Goal: Task Accomplishment & Management: Use online tool/utility

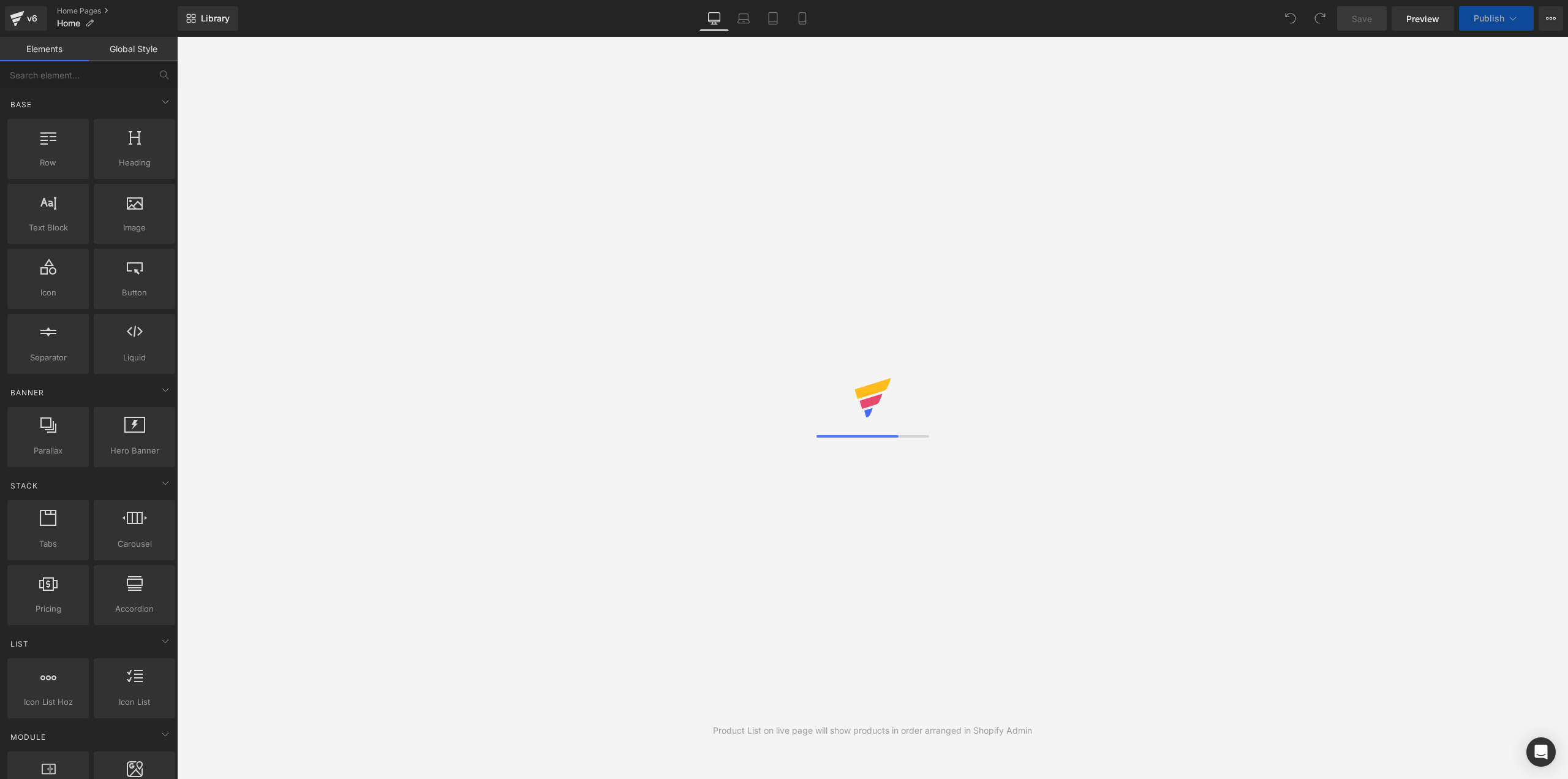
click at [101, 47] on link "Global Style" at bounding box center [133, 49] width 89 height 25
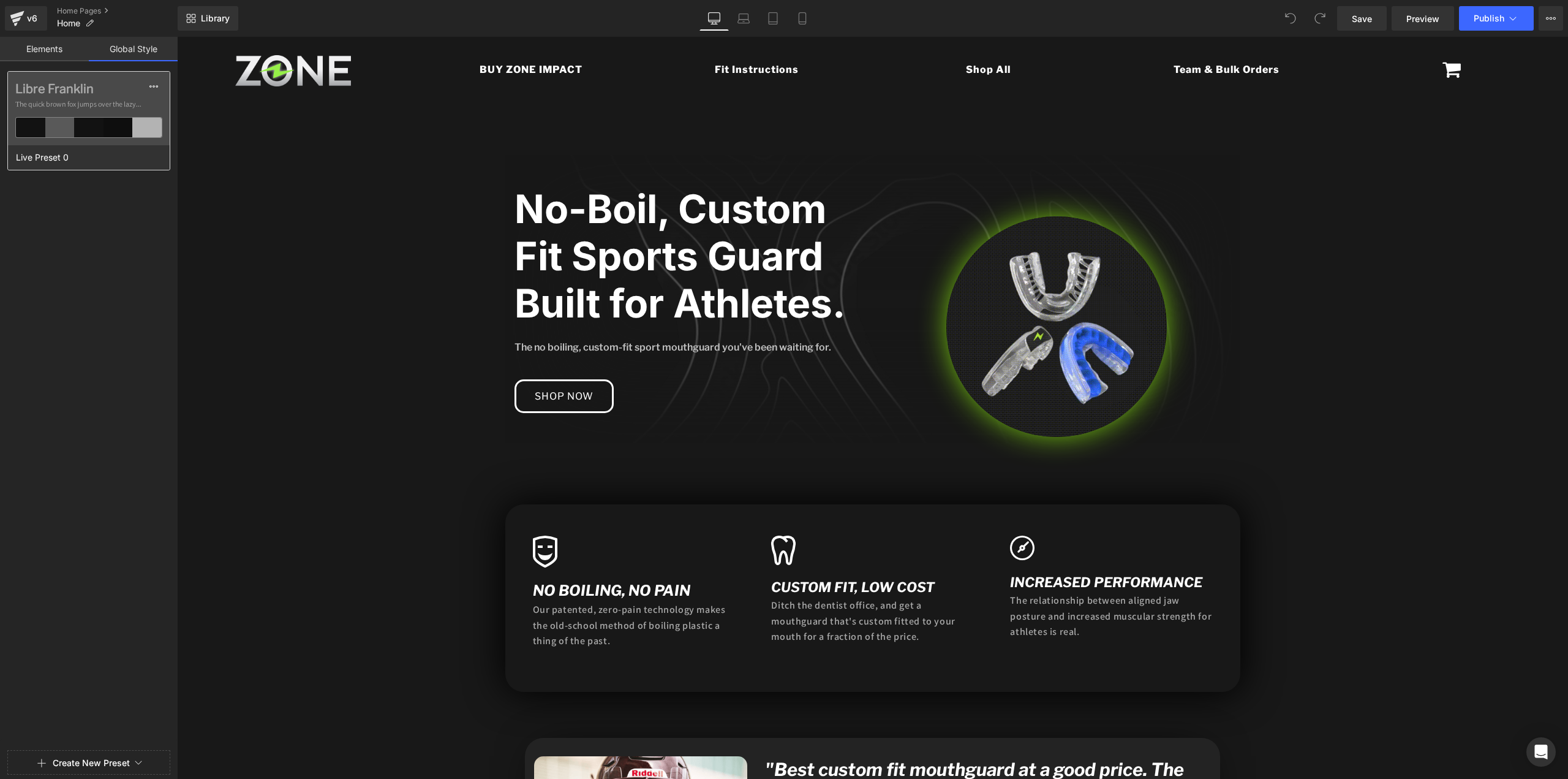
click at [97, 161] on div "Live Preset 0" at bounding box center [86, 157] width 156 height 25
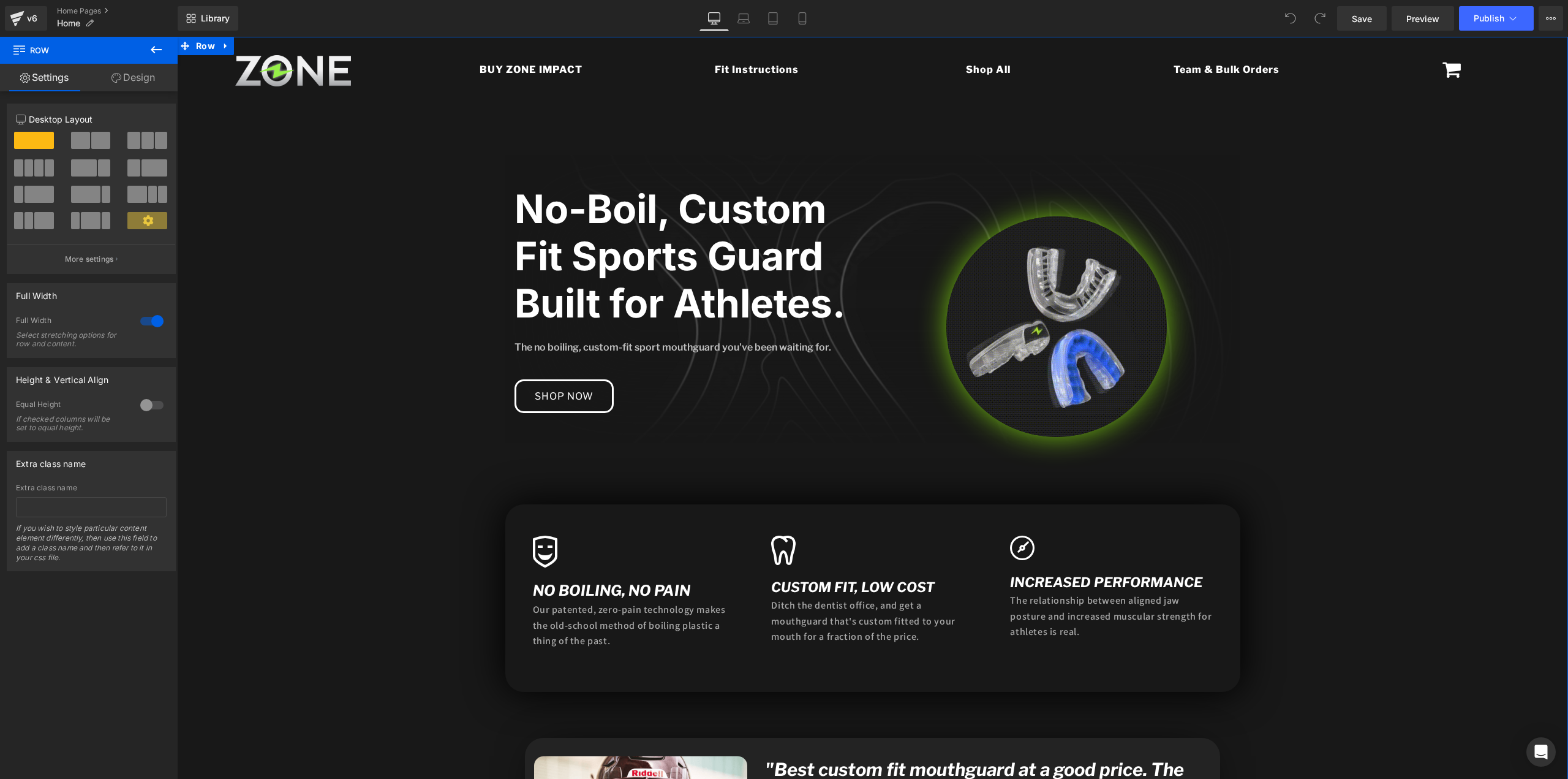
click at [120, 81] on icon at bounding box center [116, 78] width 10 height 10
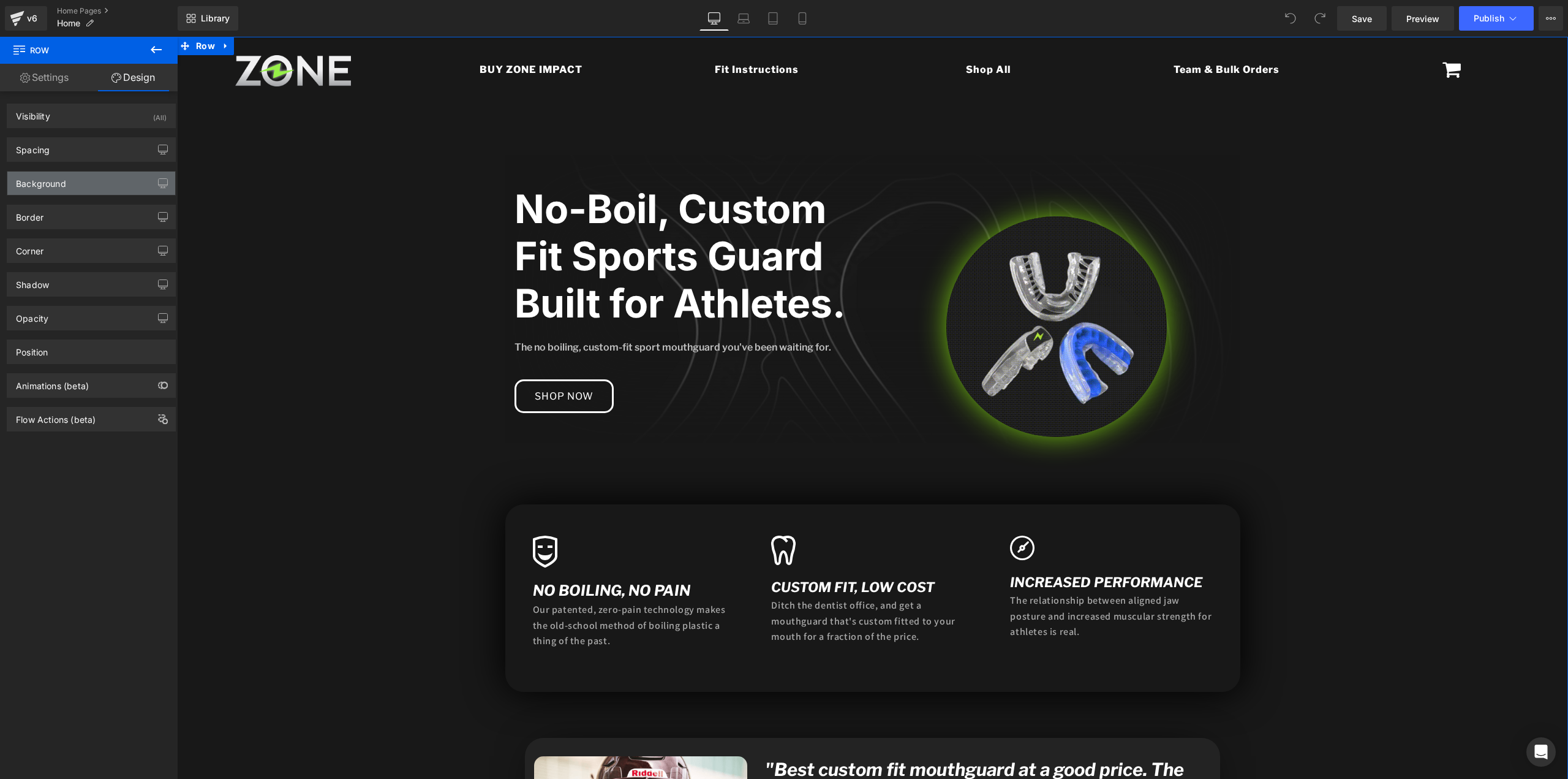
click at [66, 178] on div "Background" at bounding box center [40, 179] width 50 height 17
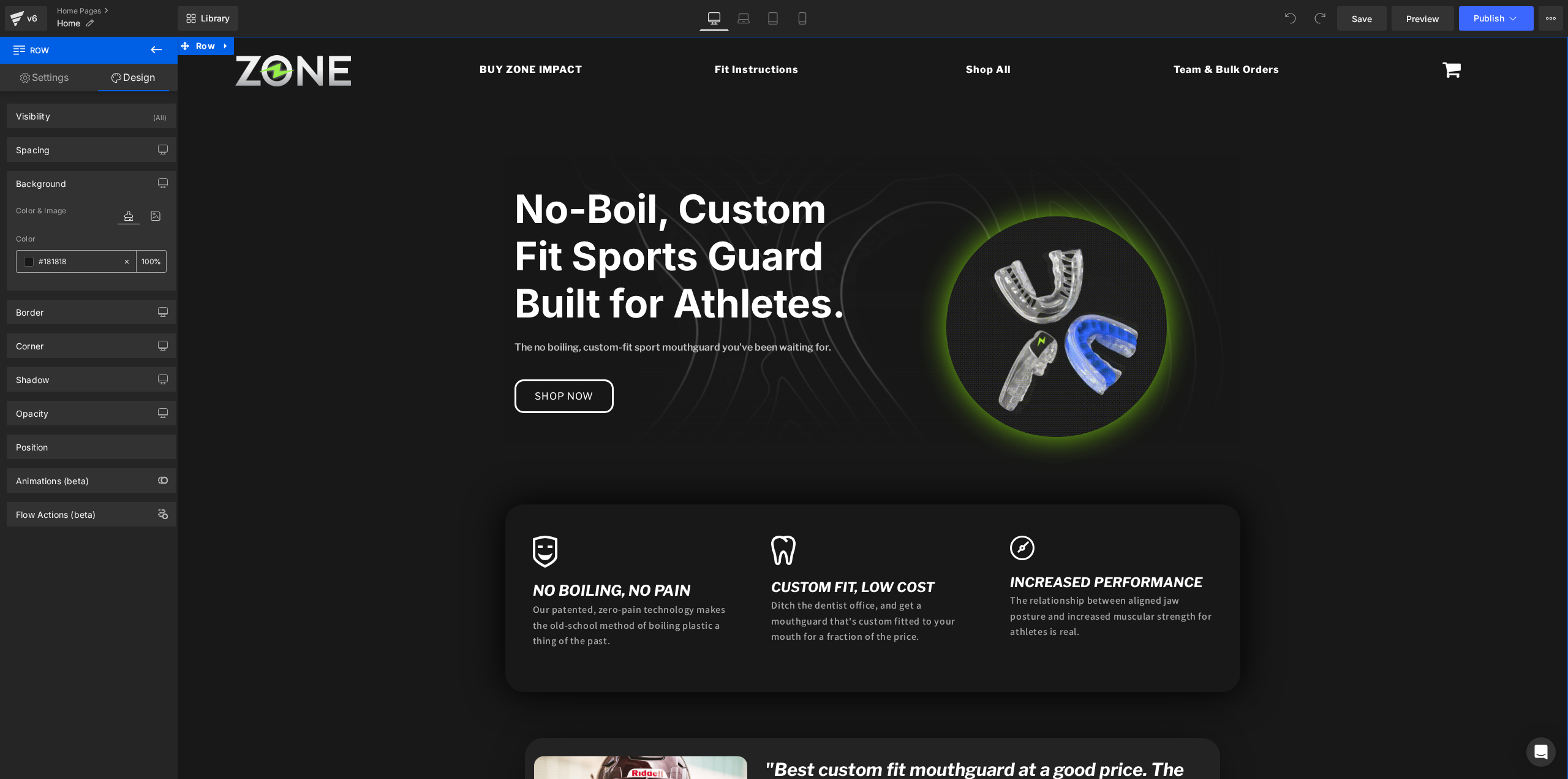
click at [28, 262] on span at bounding box center [28, 262] width 10 height 10
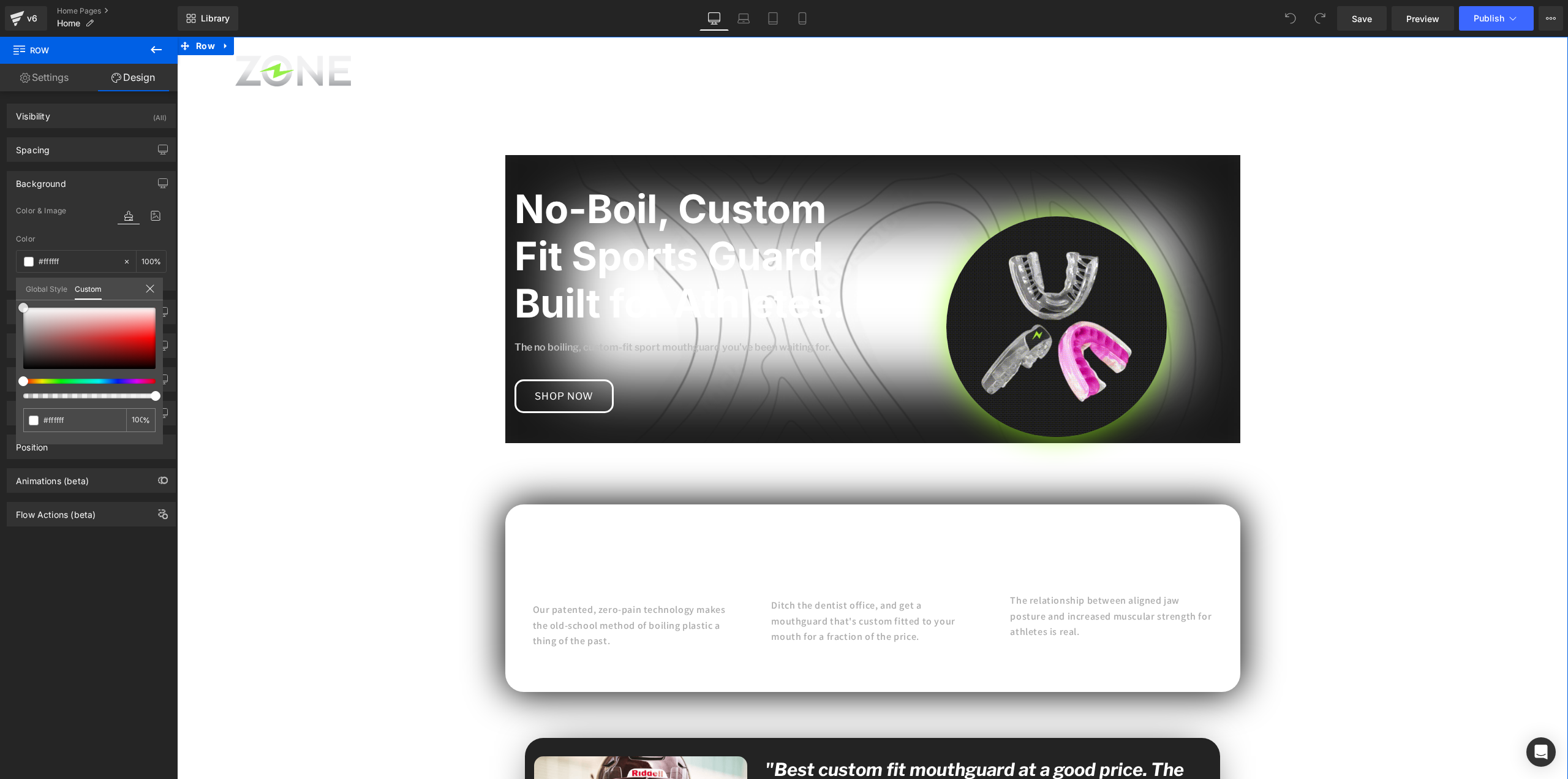
drag, startPoint x: 27, startPoint y: 306, endPoint x: 0, endPoint y: 287, distance: 33.0
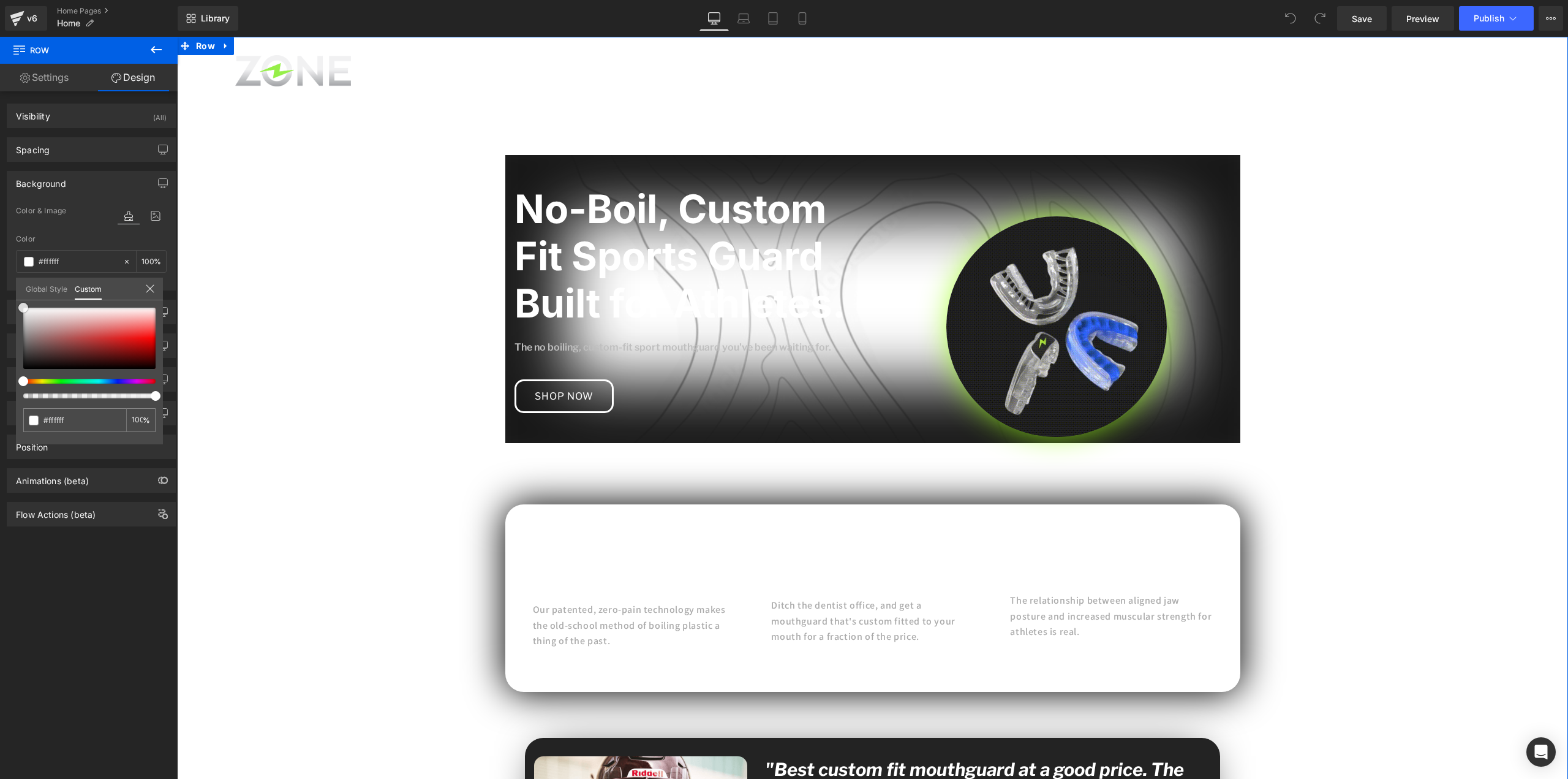
click at [0, 287] on div "Background Color & Image color Color #181818 100 % Image Replace Image Upload i…" at bounding box center [91, 226] width 183 height 129
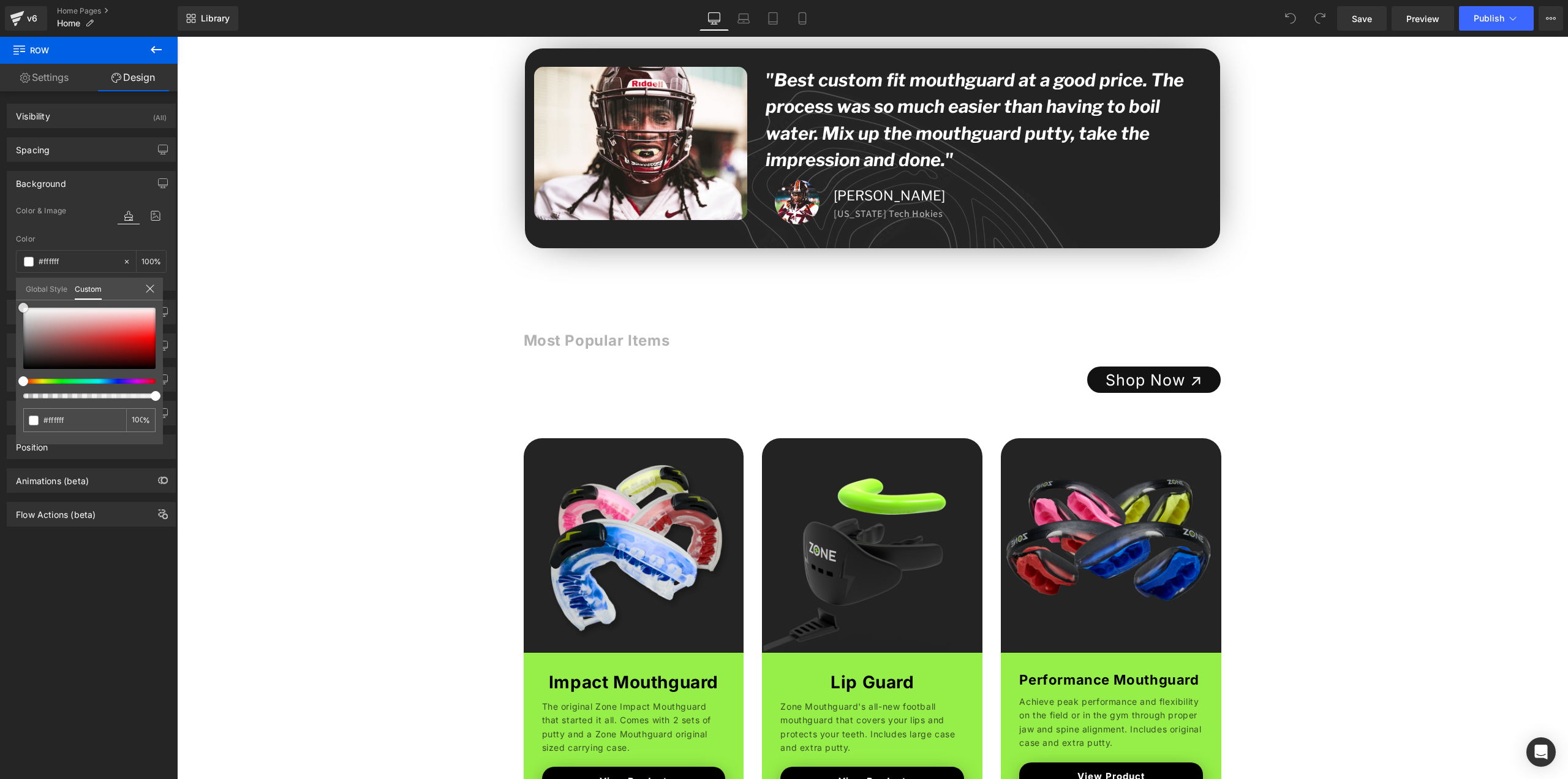
scroll to position [368, 0]
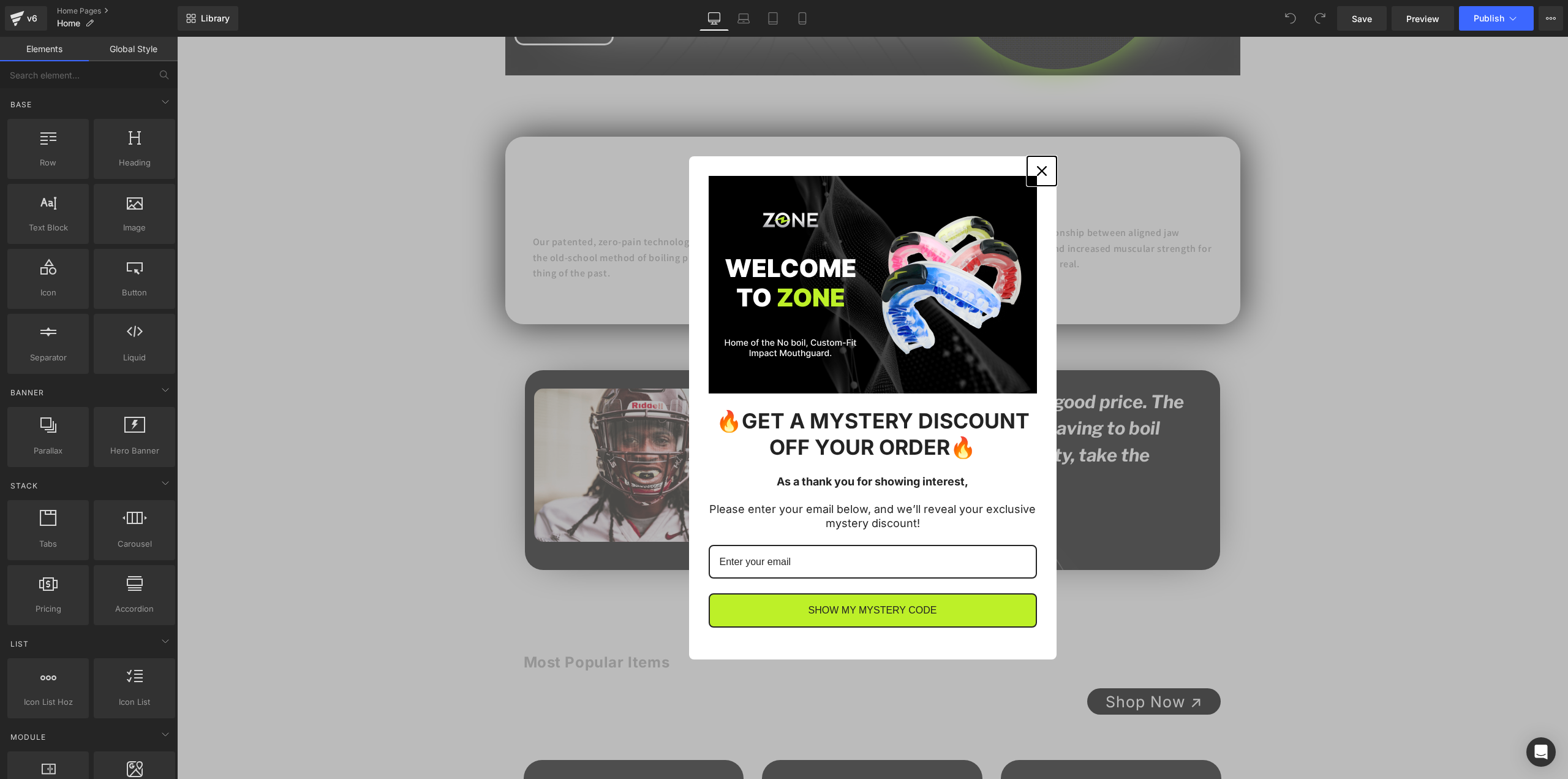
click at [1032, 166] on div "Close" at bounding box center [1041, 170] width 19 height 19
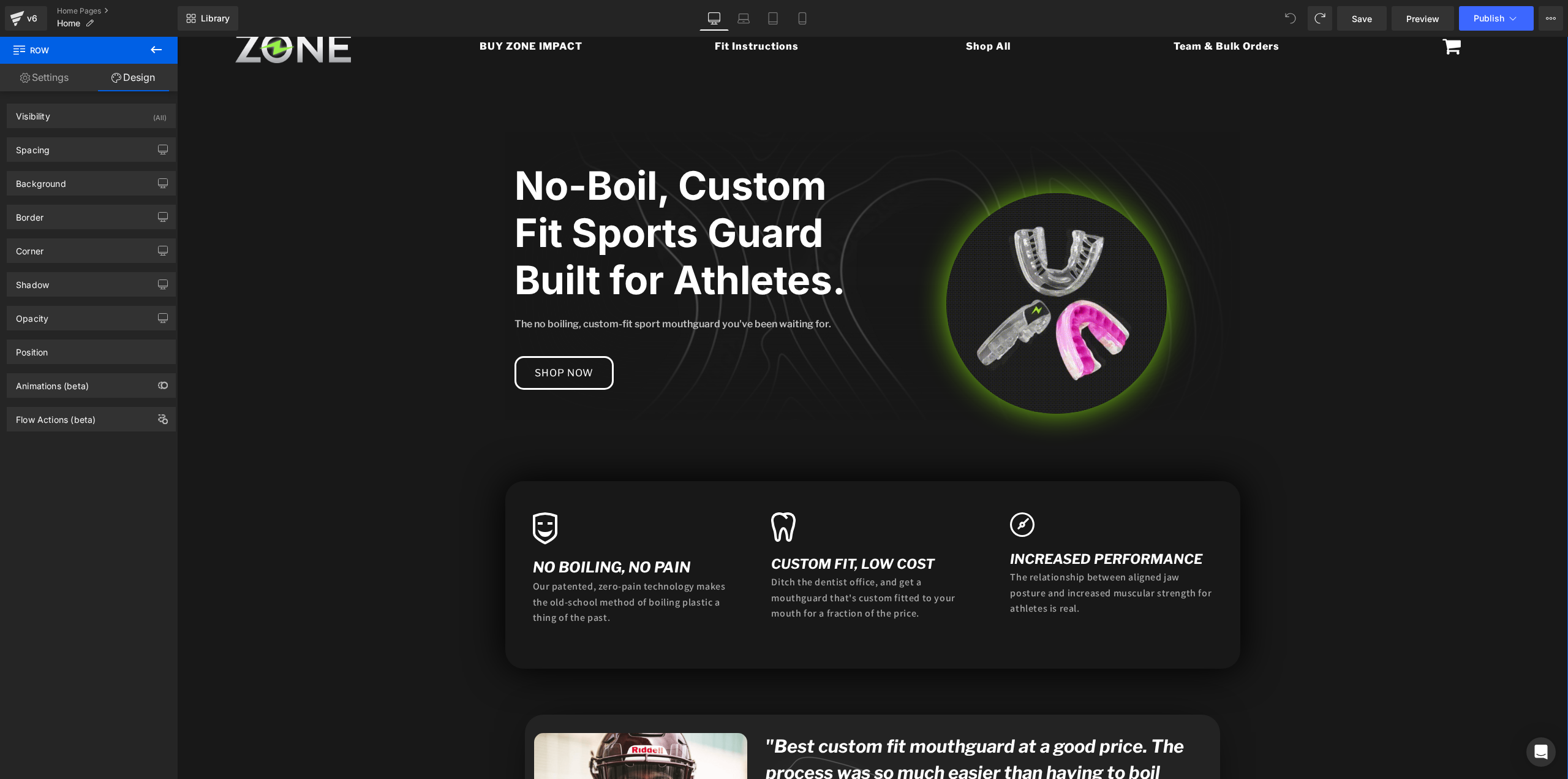
scroll to position [0, 0]
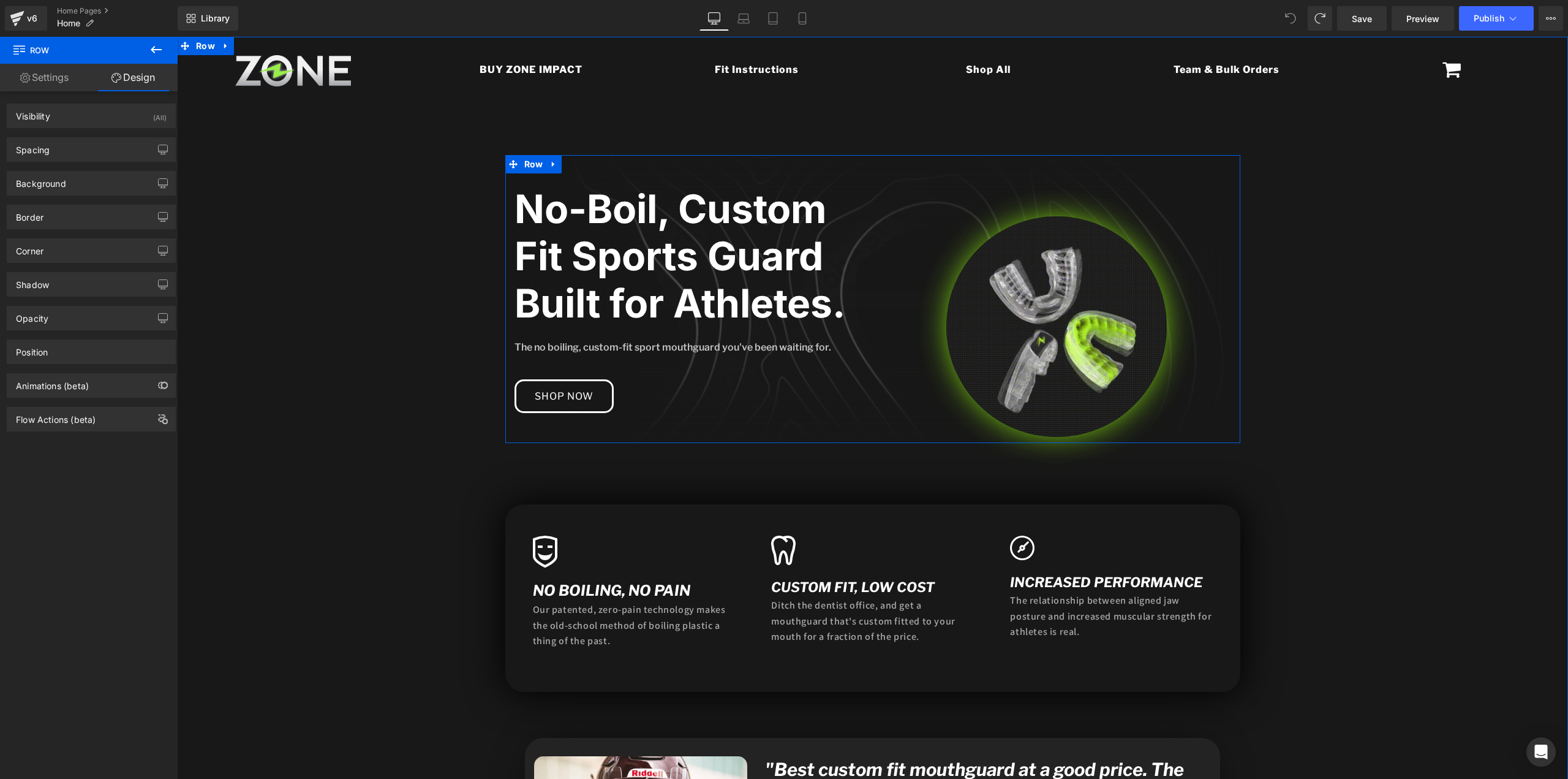
click at [795, 418] on div "No-Boil, Custom Fit Sports Guard Built for Athletes. Heading The no boiling, cu…" at bounding box center [872, 298] width 735 height 288
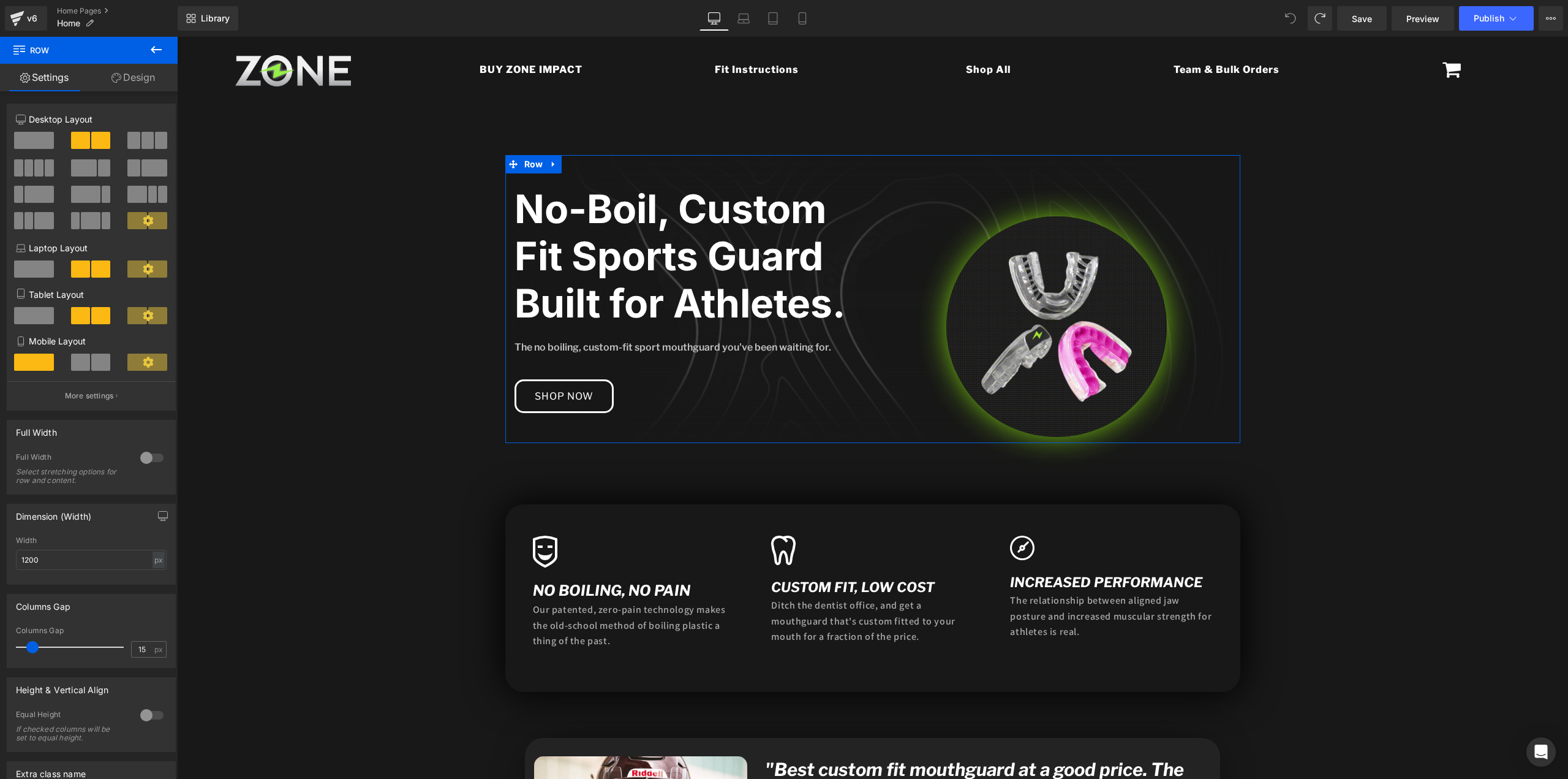
click at [125, 72] on link "Design" at bounding box center [133, 78] width 89 height 27
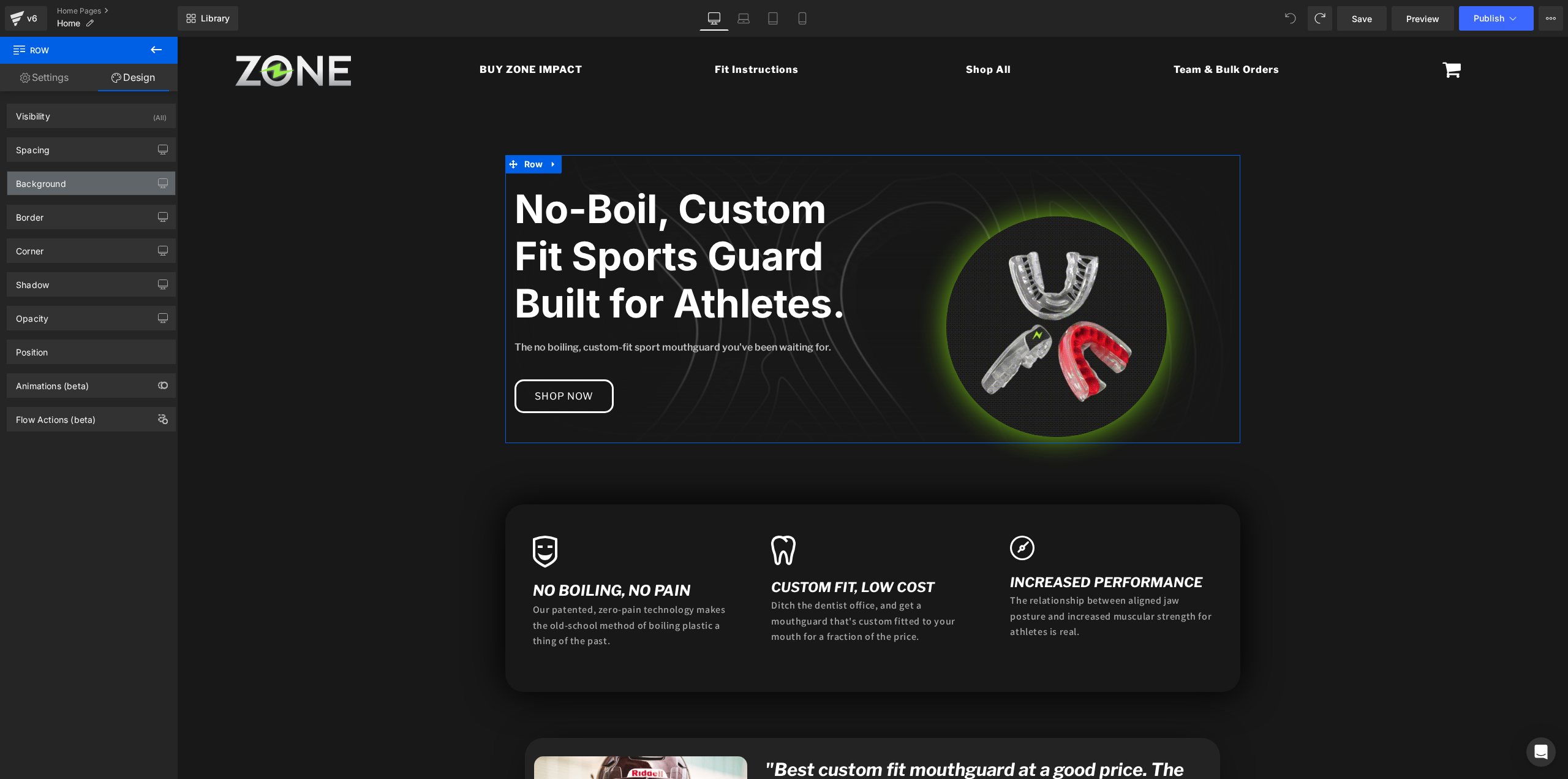
click at [71, 181] on div "Background" at bounding box center [91, 182] width 167 height 23
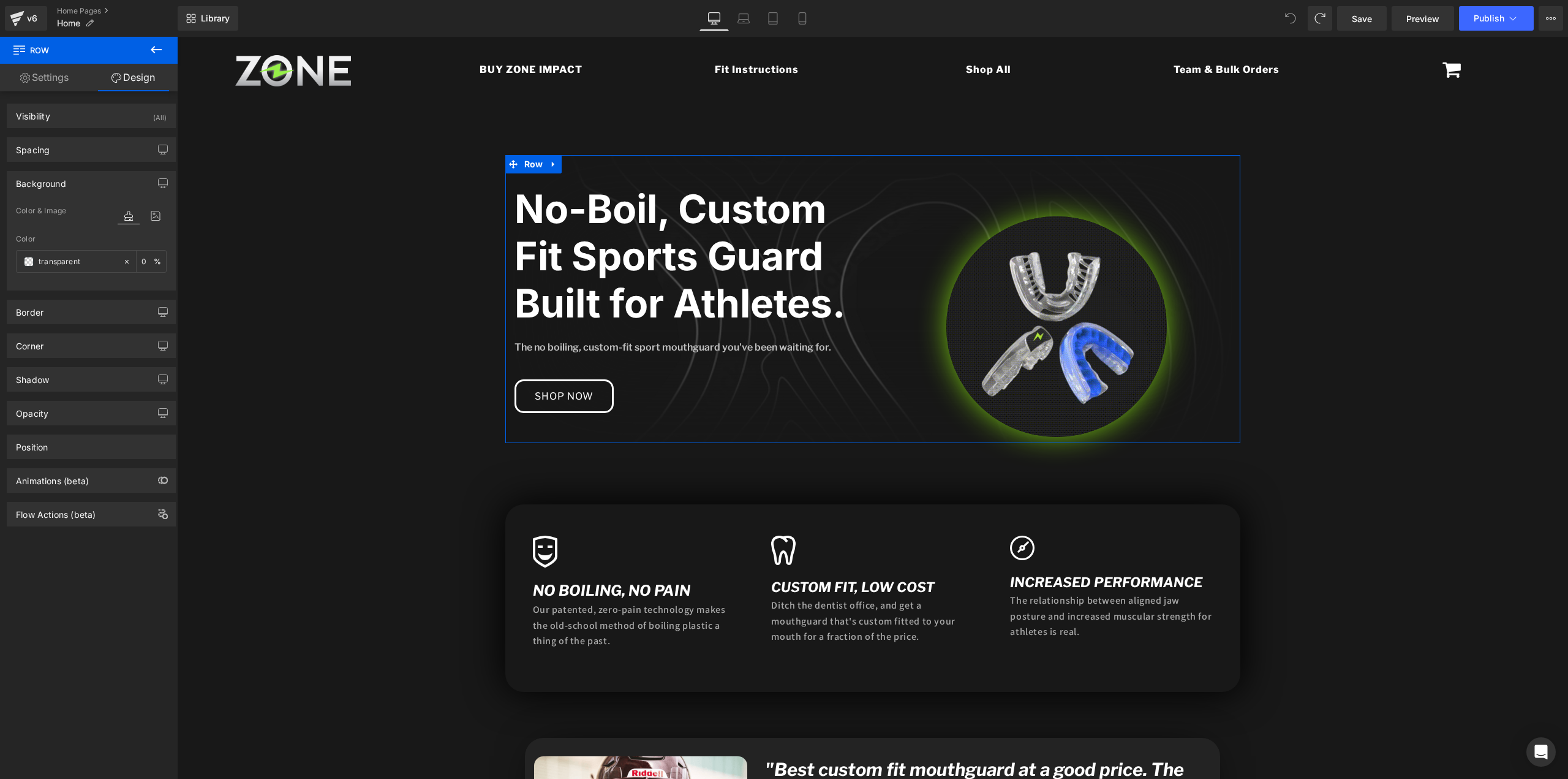
click at [71, 181] on div "Background" at bounding box center [91, 182] width 167 height 23
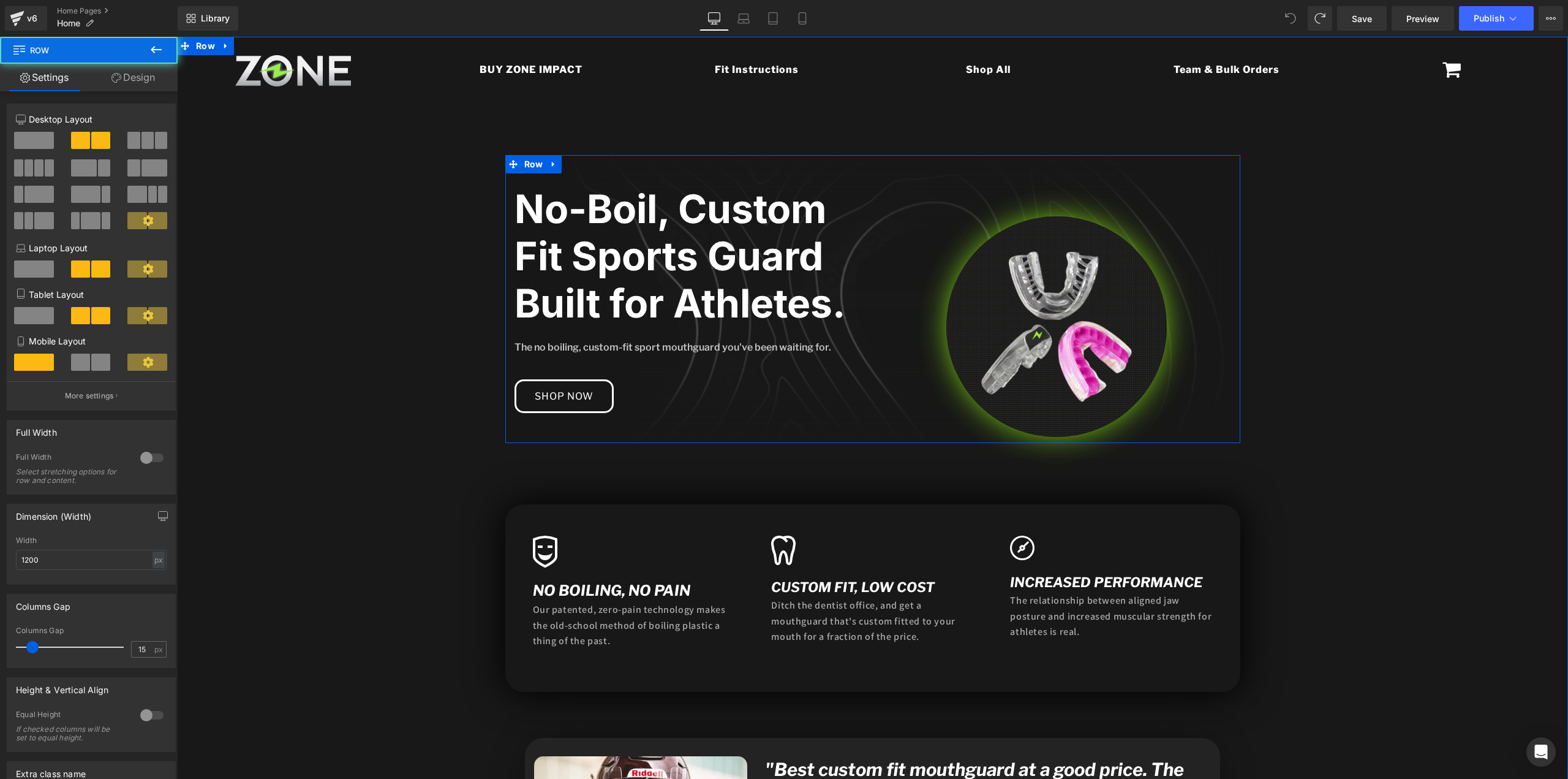
click at [879, 185] on div "Image" at bounding box center [1057, 296] width 368 height 282
click at [861, 185] on div "No-Boil, Custom Fit Sports Guard Built for Athletes. Heading The no boiling, cu…" at bounding box center [689, 284] width 368 height 258
click at [125, 73] on link "Design" at bounding box center [133, 78] width 89 height 27
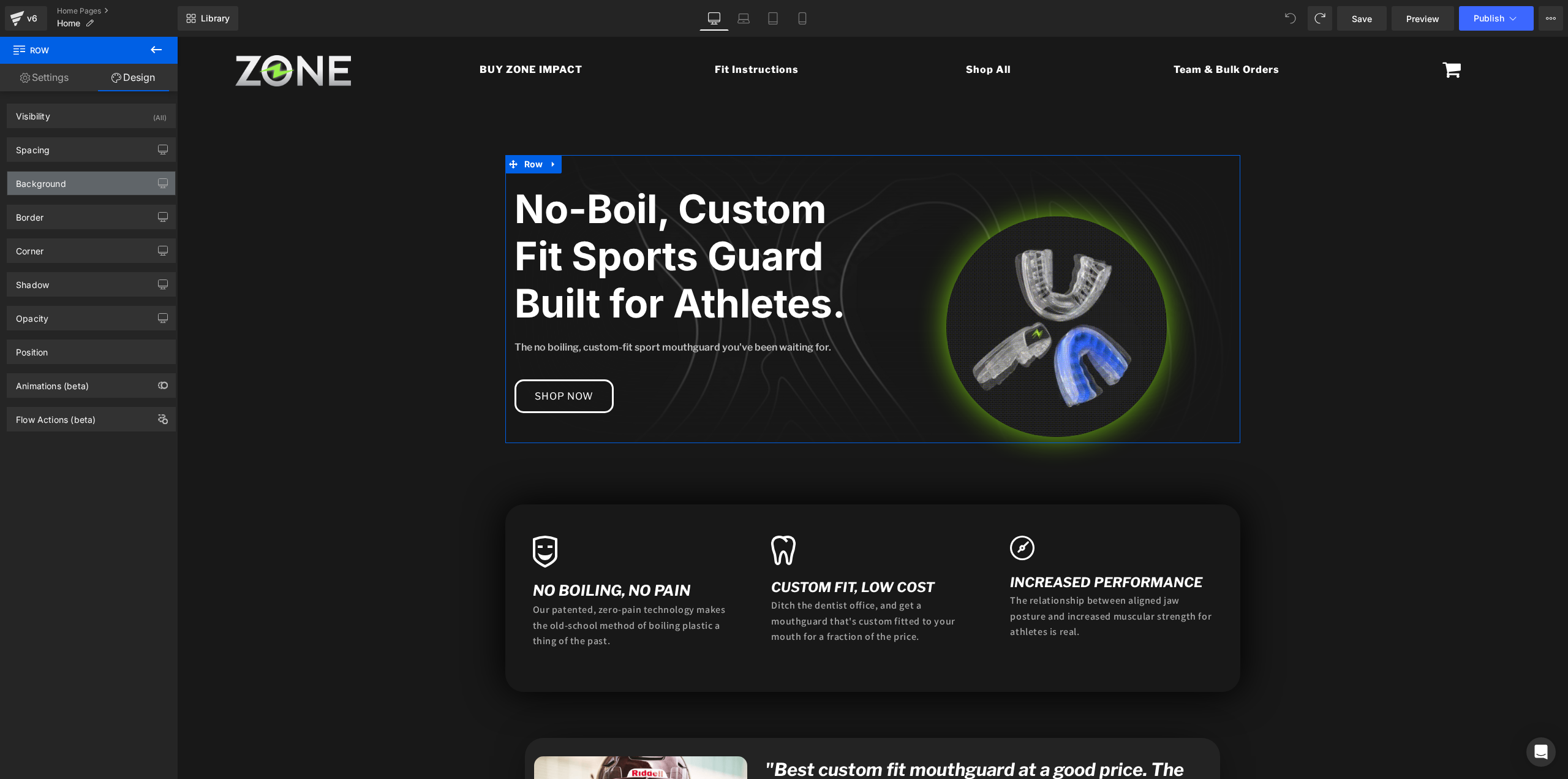
click at [75, 178] on div "Background" at bounding box center [91, 182] width 167 height 23
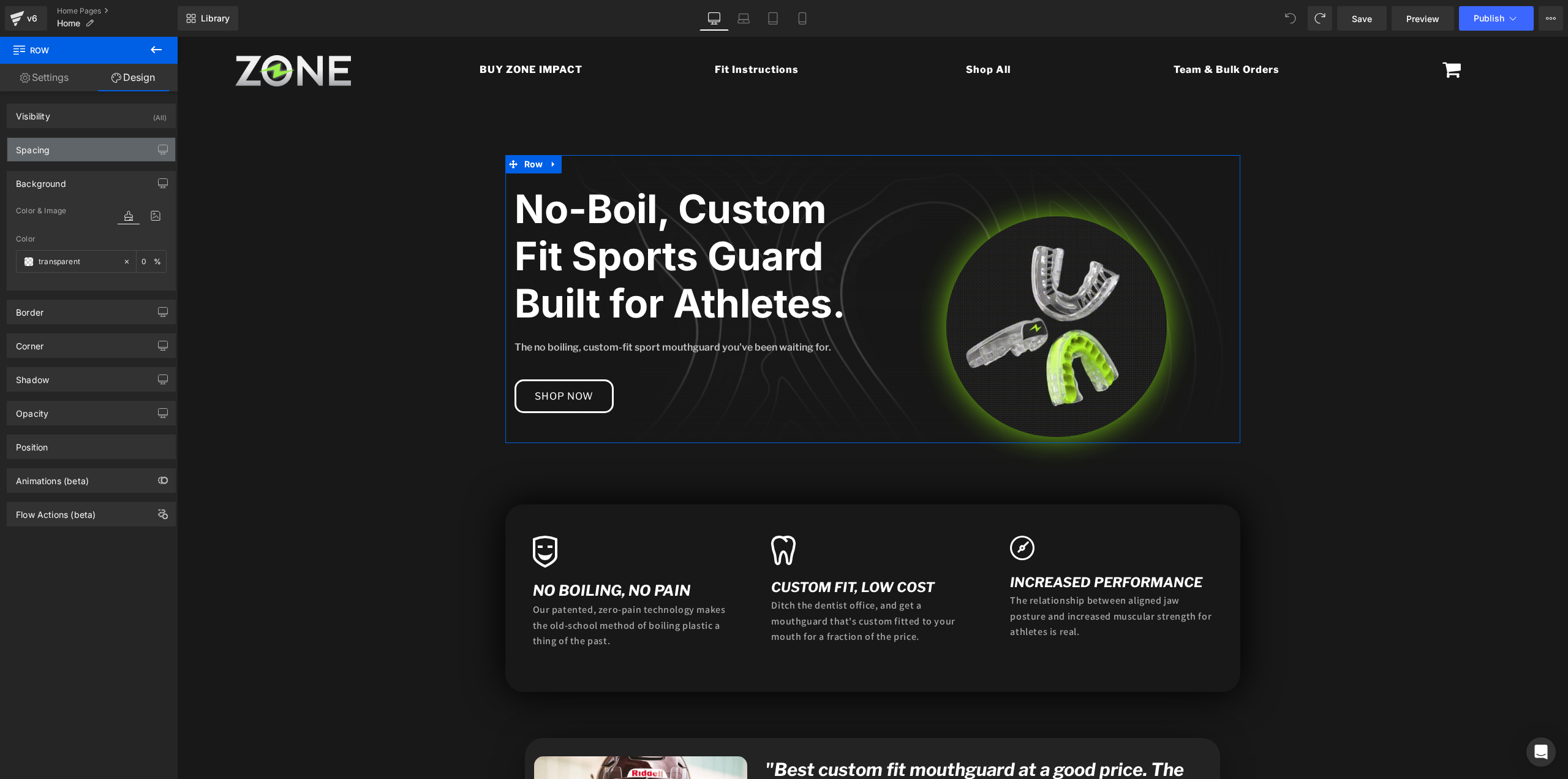
click at [80, 150] on div "Spacing" at bounding box center [91, 149] width 167 height 23
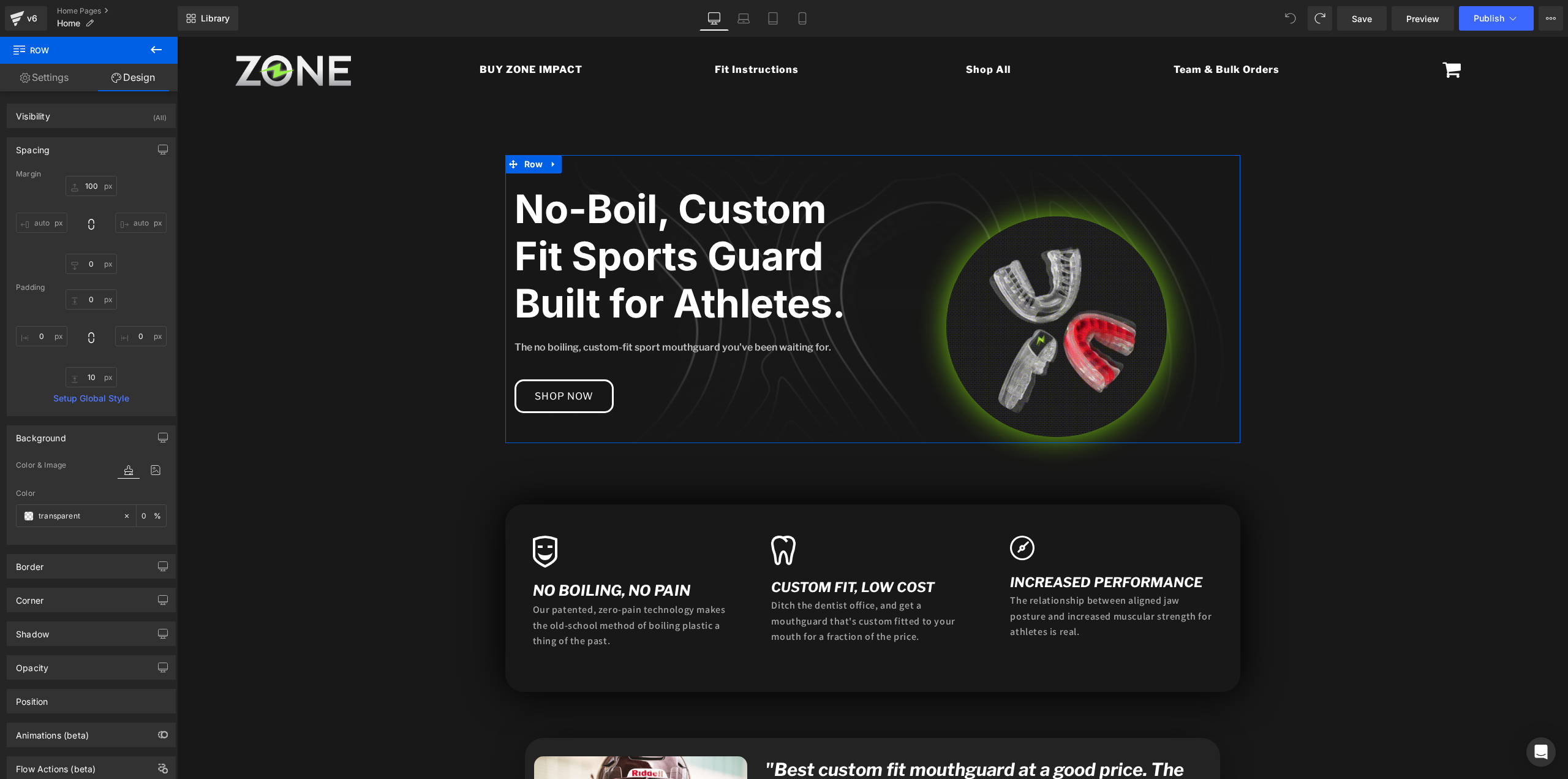
click at [80, 149] on div "Spacing" at bounding box center [91, 149] width 167 height 23
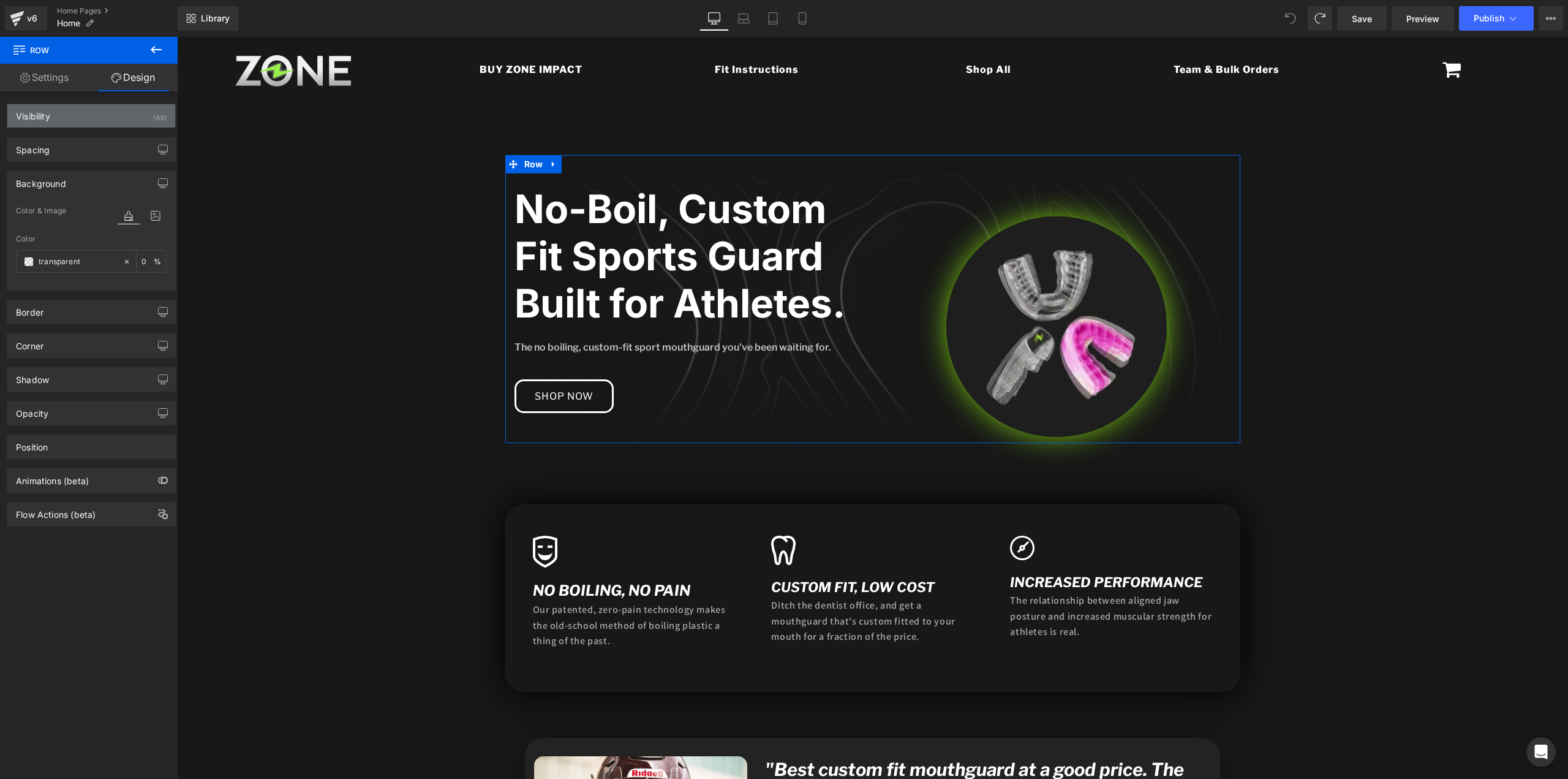
click at [73, 118] on div "Visibility (All)" at bounding box center [91, 115] width 167 height 23
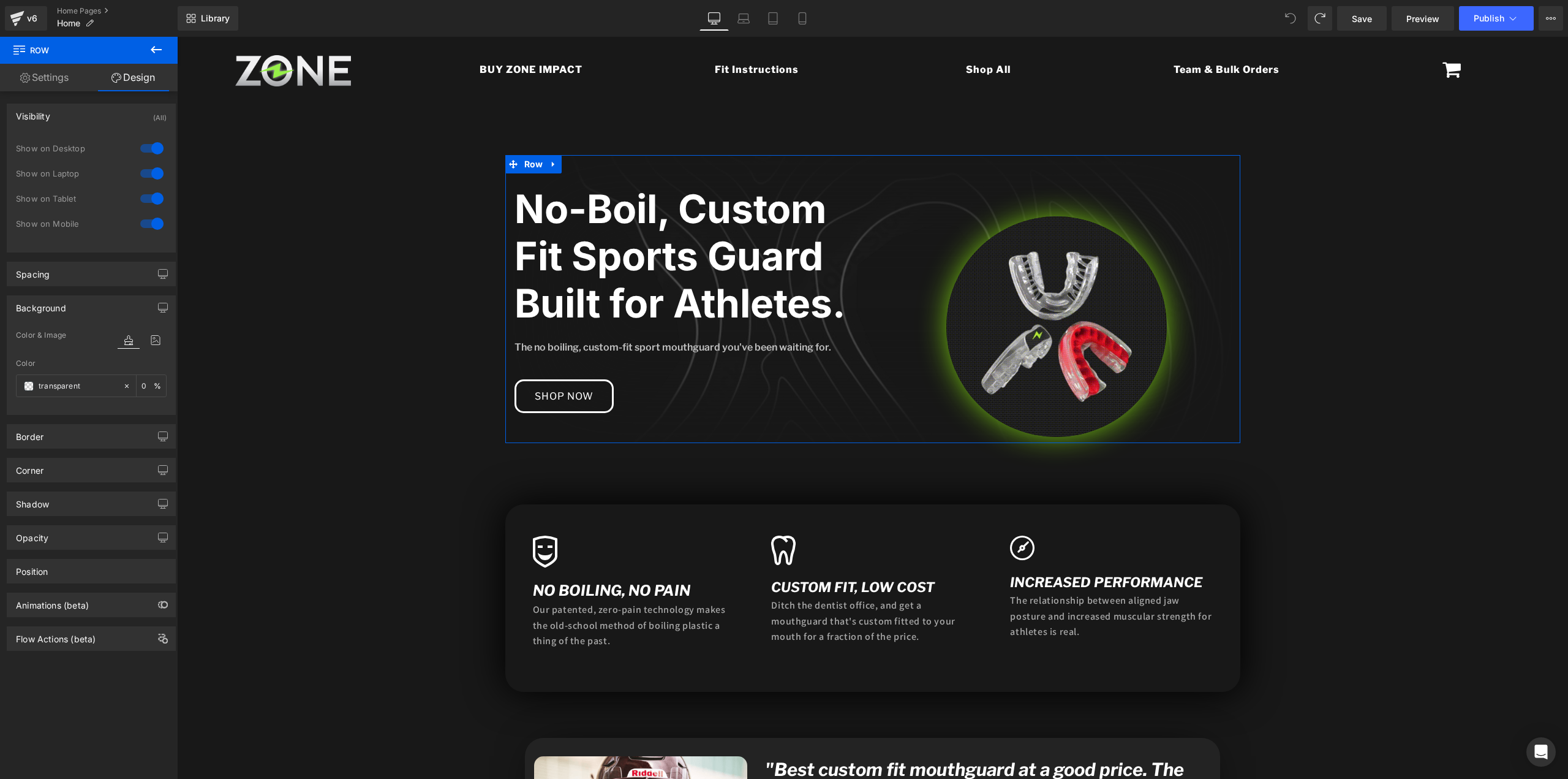
click at [71, 115] on div "Visibility (All)" at bounding box center [91, 115] width 167 height 23
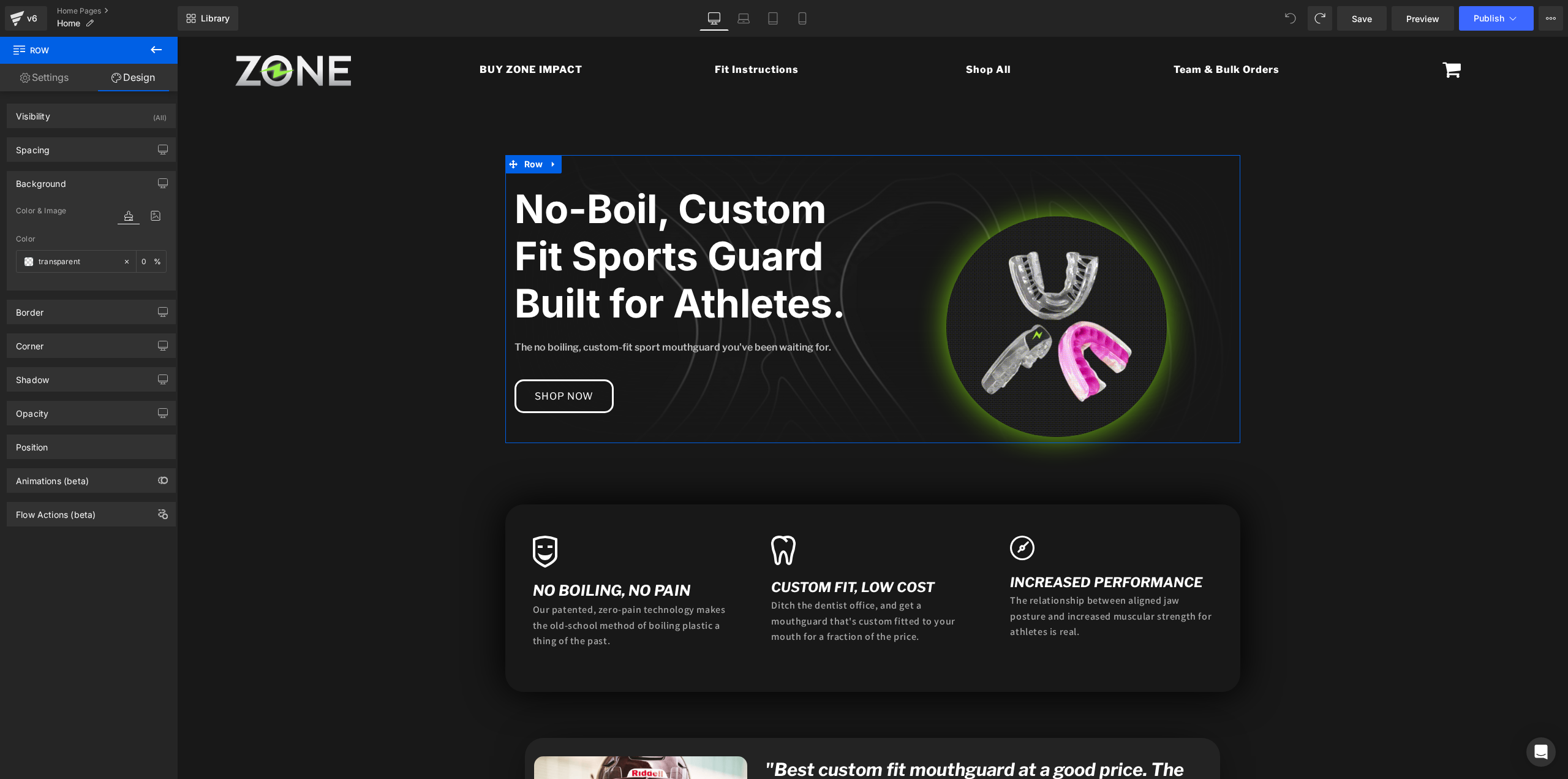
click at [59, 175] on div "Background" at bounding box center [40, 179] width 50 height 17
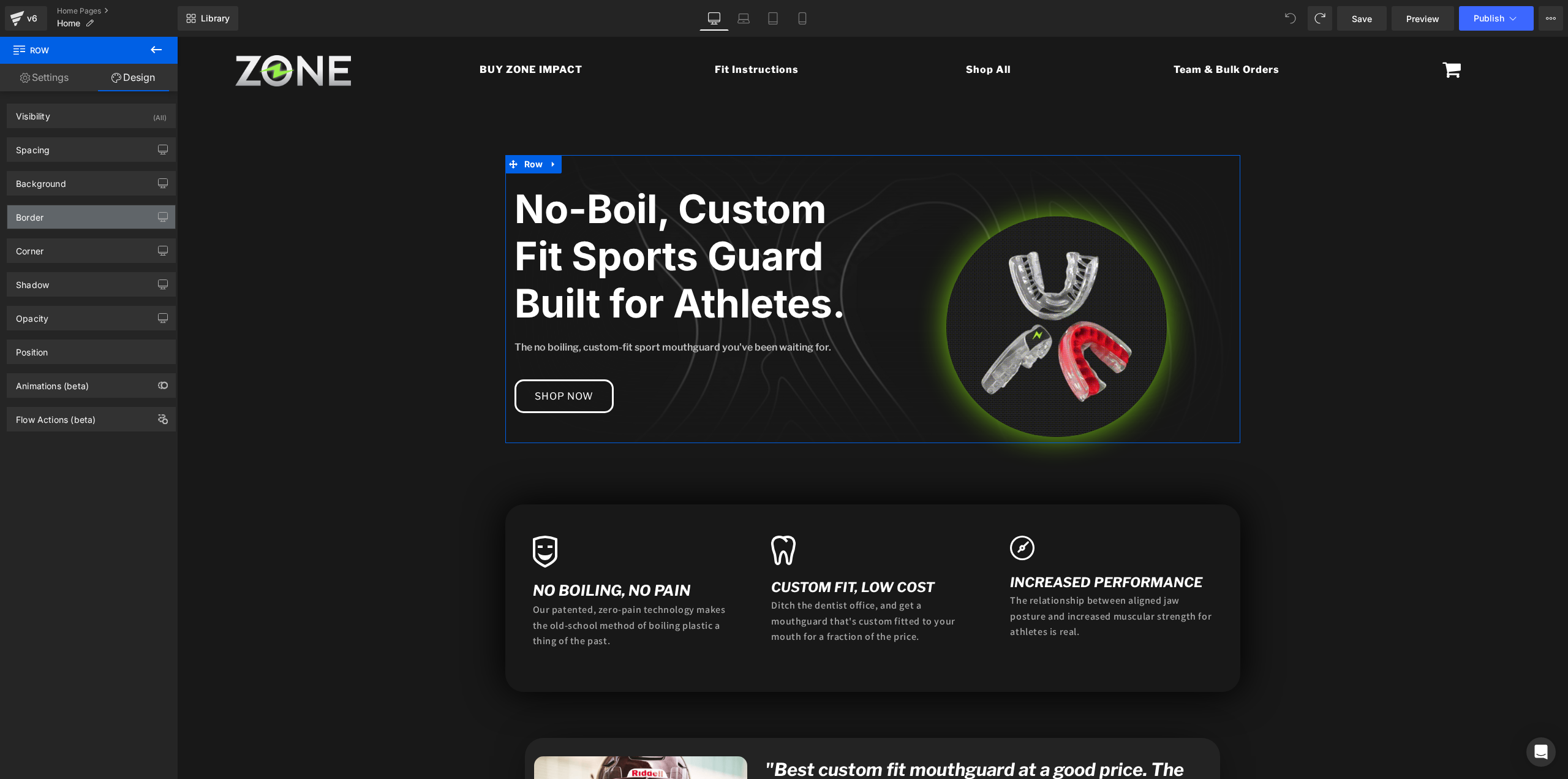
click at [50, 221] on div "Border" at bounding box center [91, 216] width 167 height 23
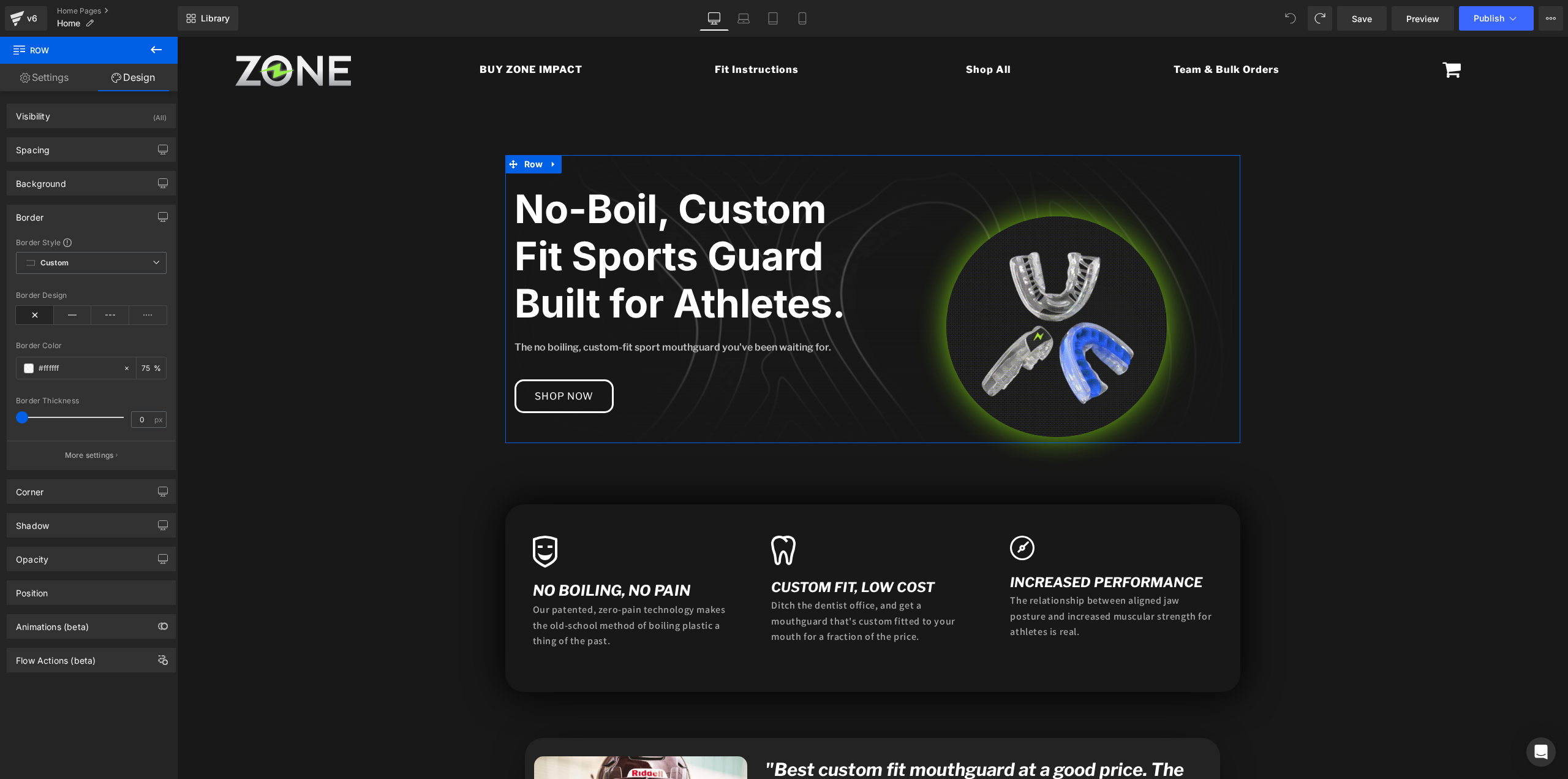
click at [50, 214] on div "Border" at bounding box center [91, 216] width 167 height 23
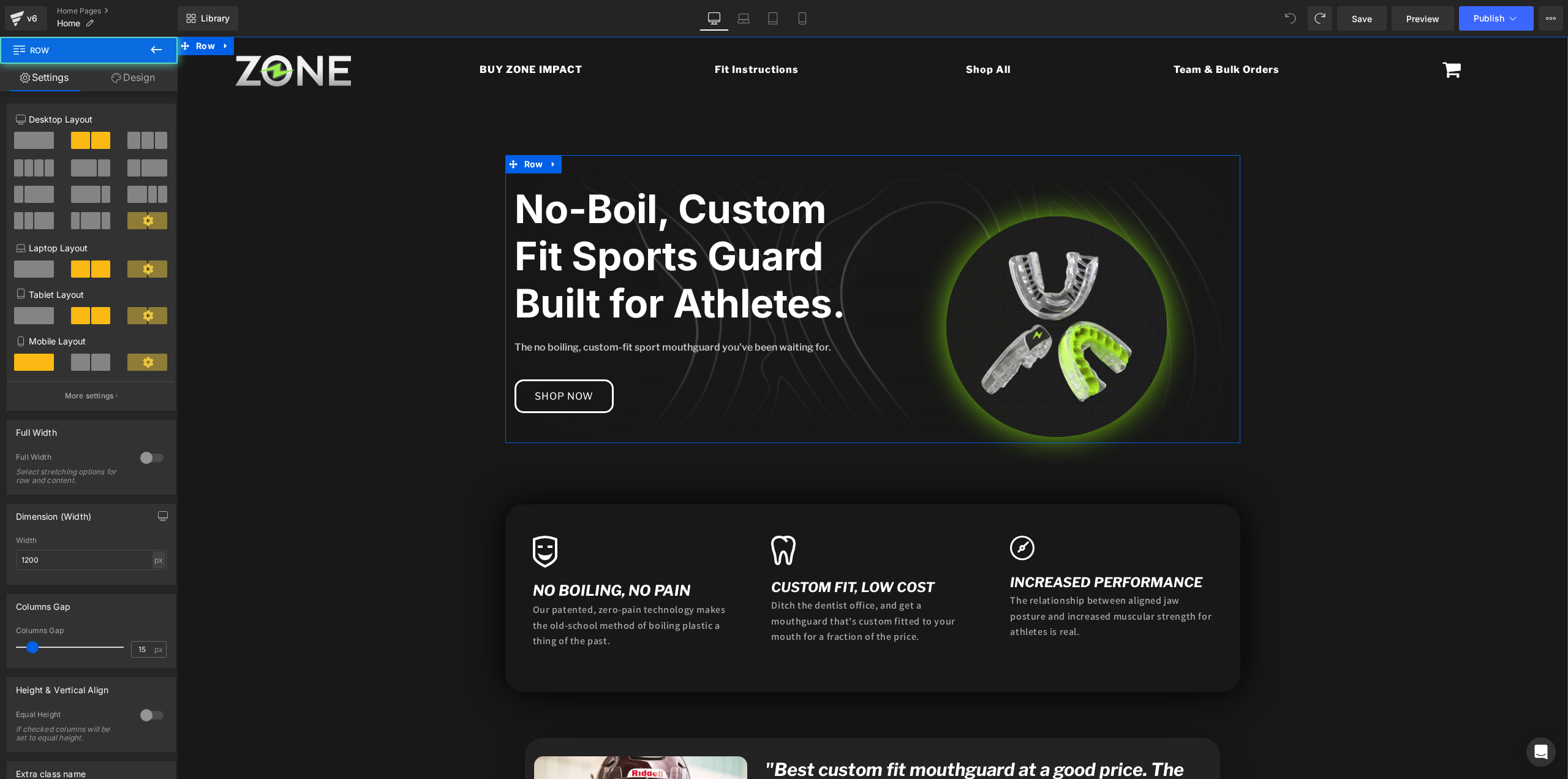
click at [799, 178] on div "No-Boil, Custom Fit Sports Guard Built for Athletes. Heading The no boiling, cu…" at bounding box center [689, 284] width 368 height 258
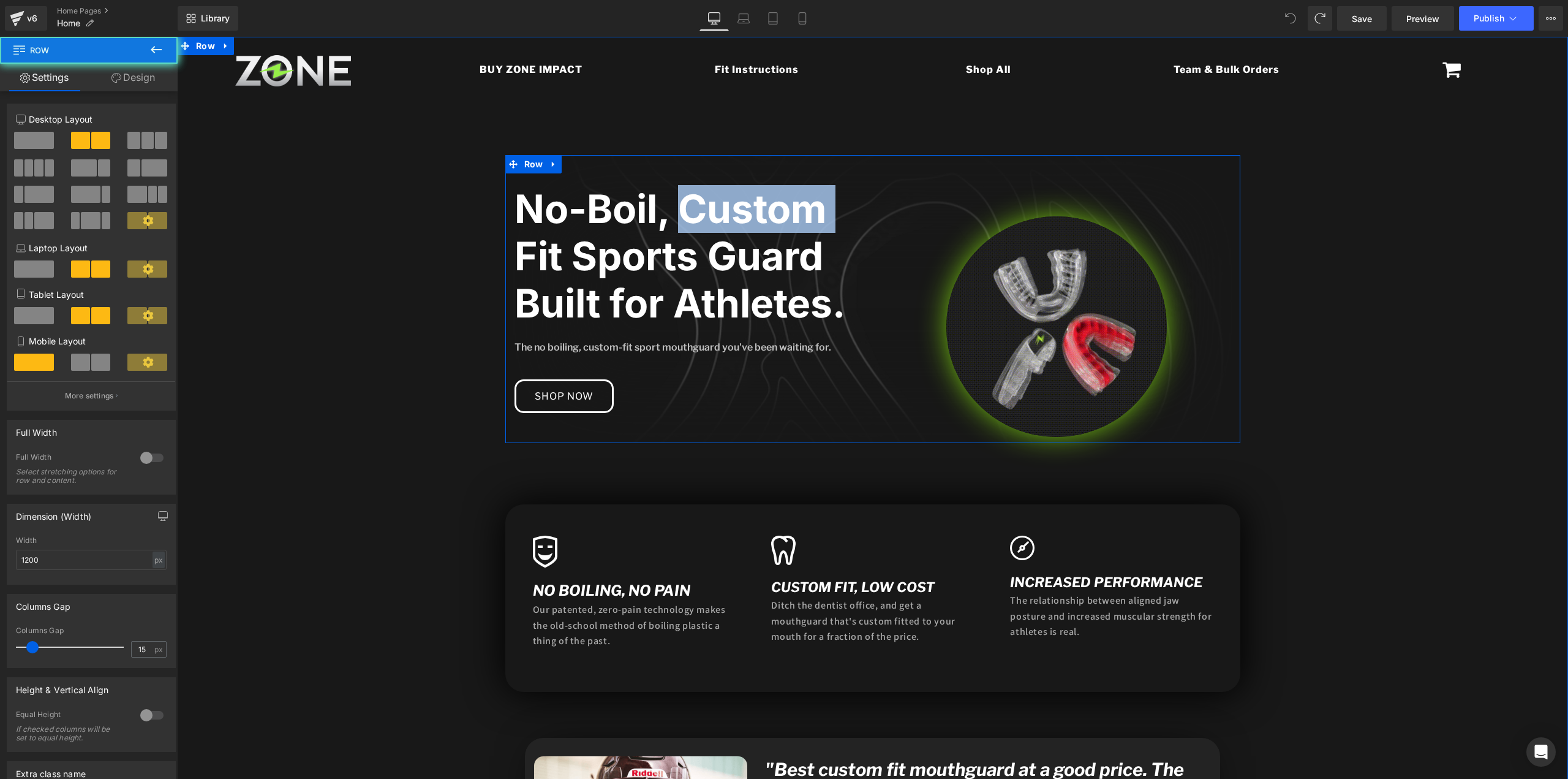
click at [799, 178] on div "No-Boil, Custom Fit Sports Guard Built for Athletes. Heading The no boiling, cu…" at bounding box center [689, 284] width 368 height 258
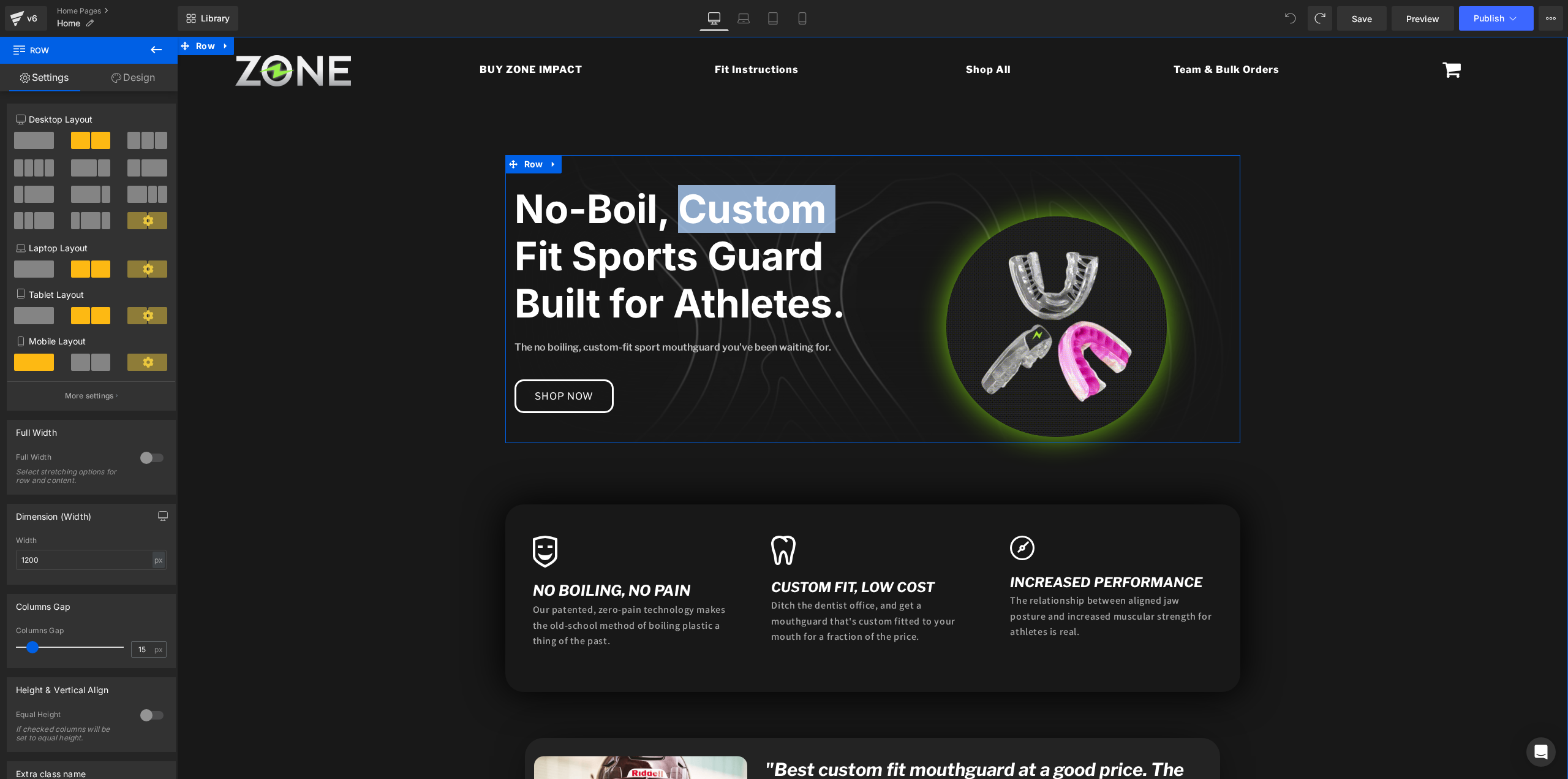
click at [811, 171] on div "No-Boil, Custom Fit Sports Guard Built for Athletes. Heading The no boiling, cu…" at bounding box center [689, 284] width 368 height 258
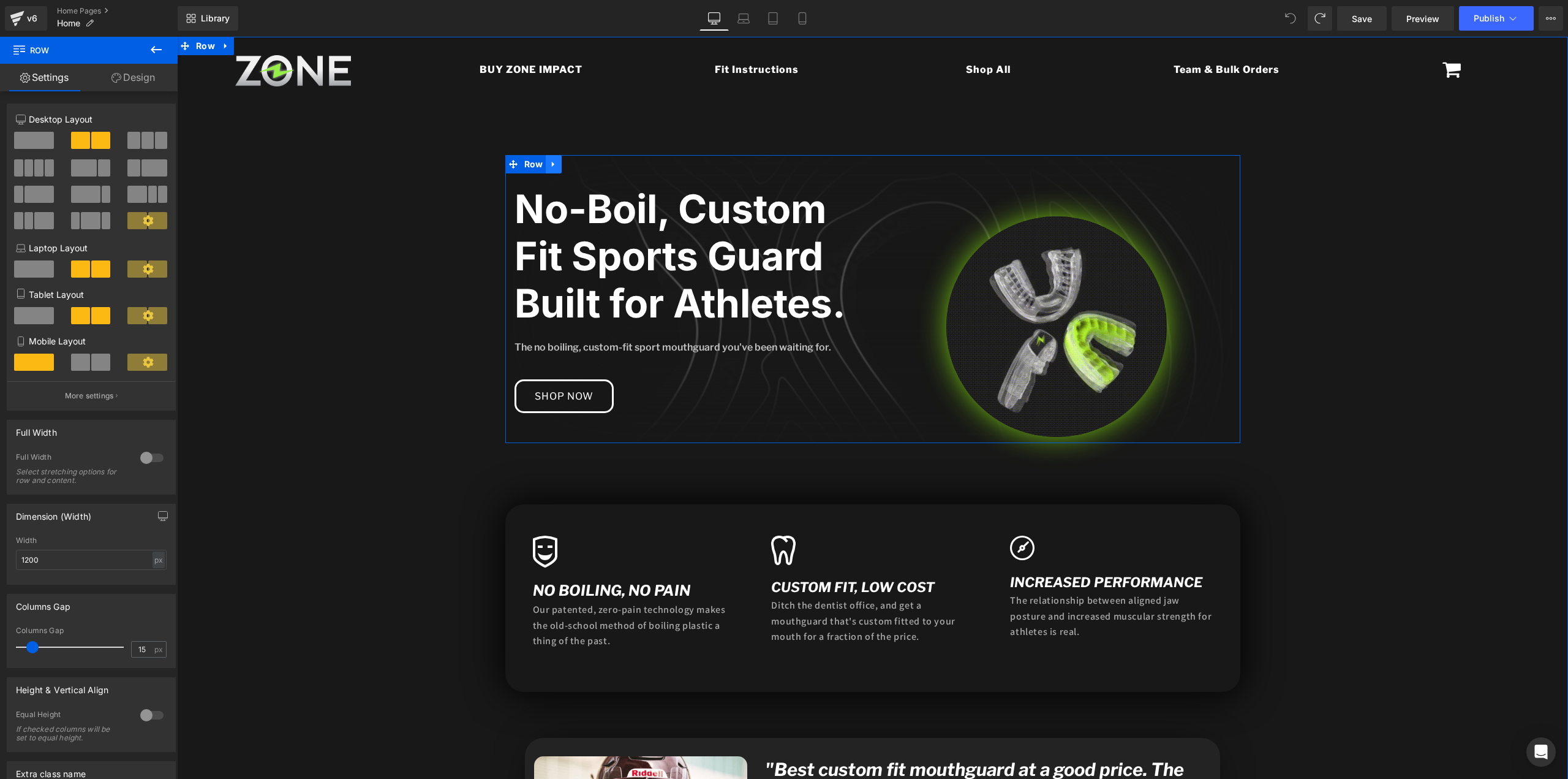
click at [548, 172] on link at bounding box center [553, 164] width 16 height 18
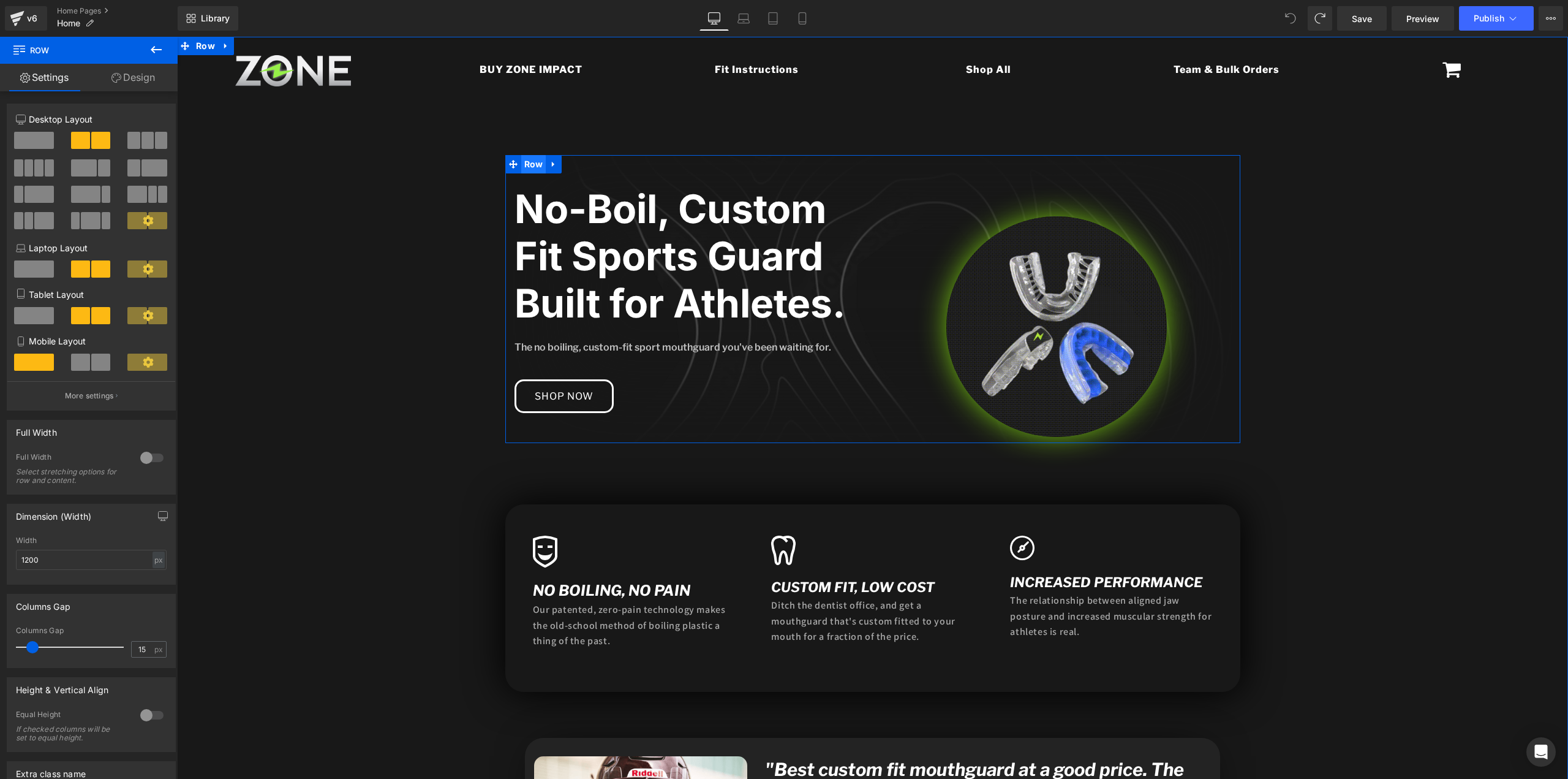
click at [521, 163] on span "Row" at bounding box center [533, 164] width 25 height 18
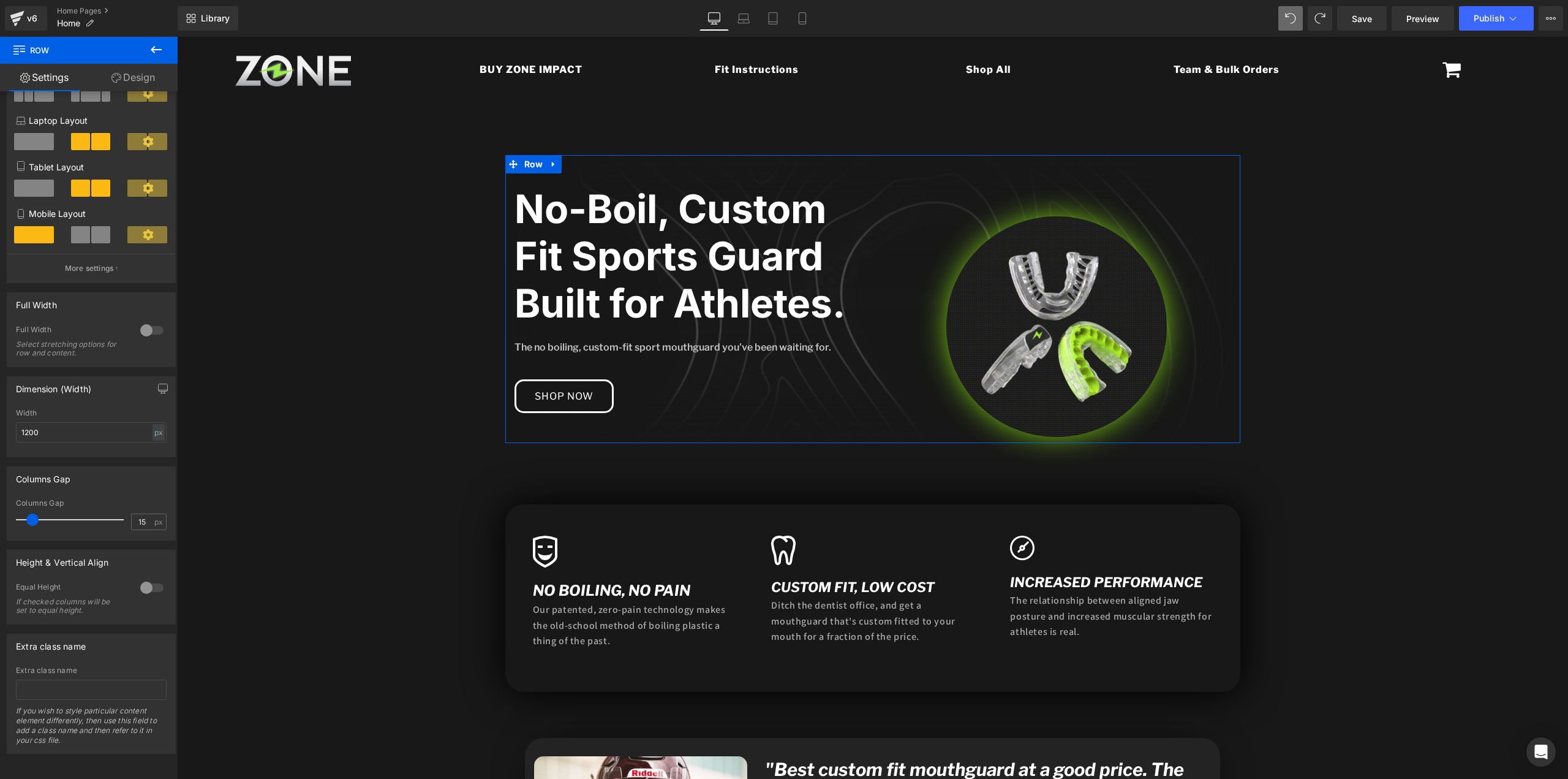
scroll to position [136, 0]
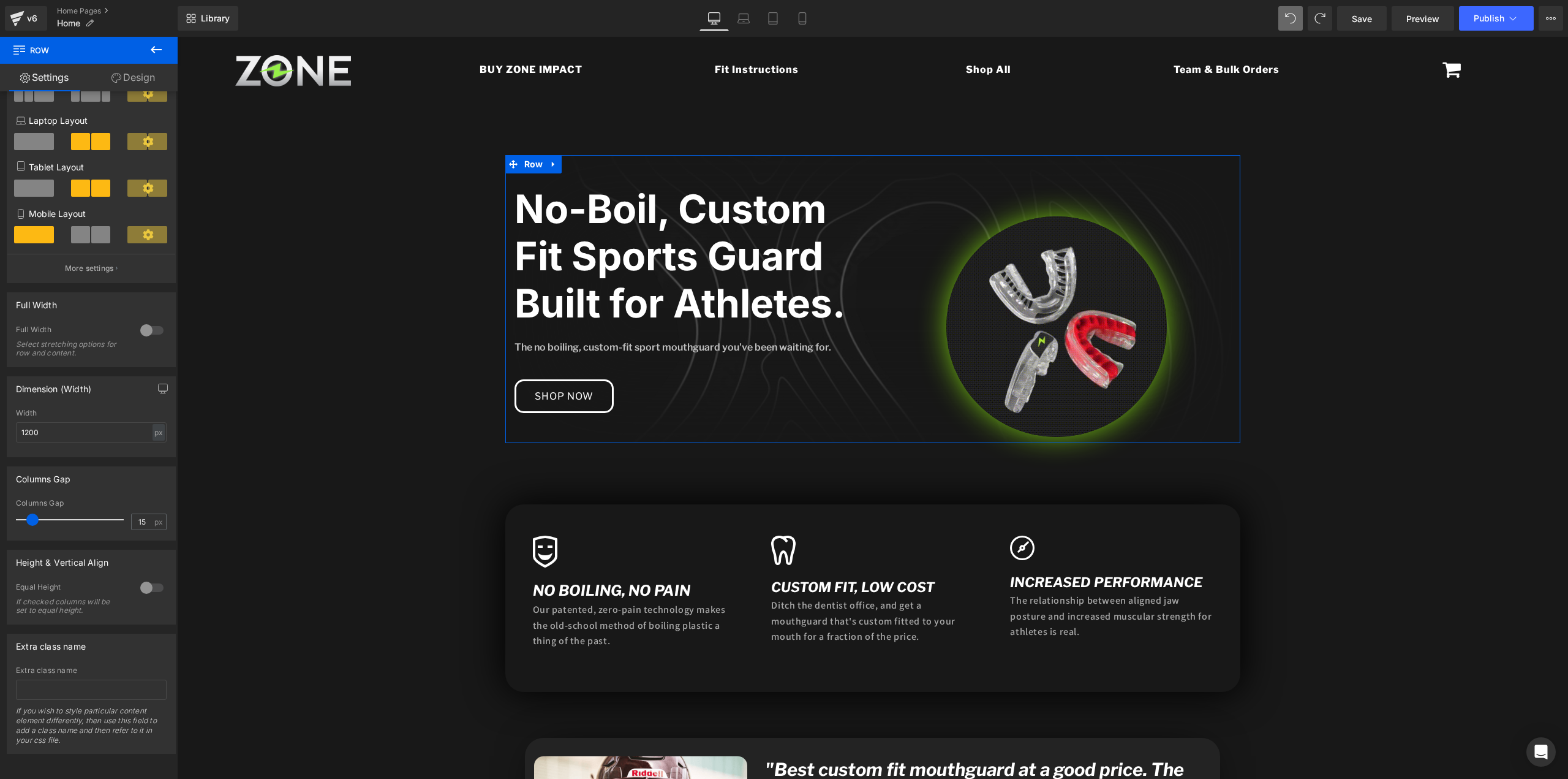
click at [146, 320] on div at bounding box center [152, 330] width 29 height 19
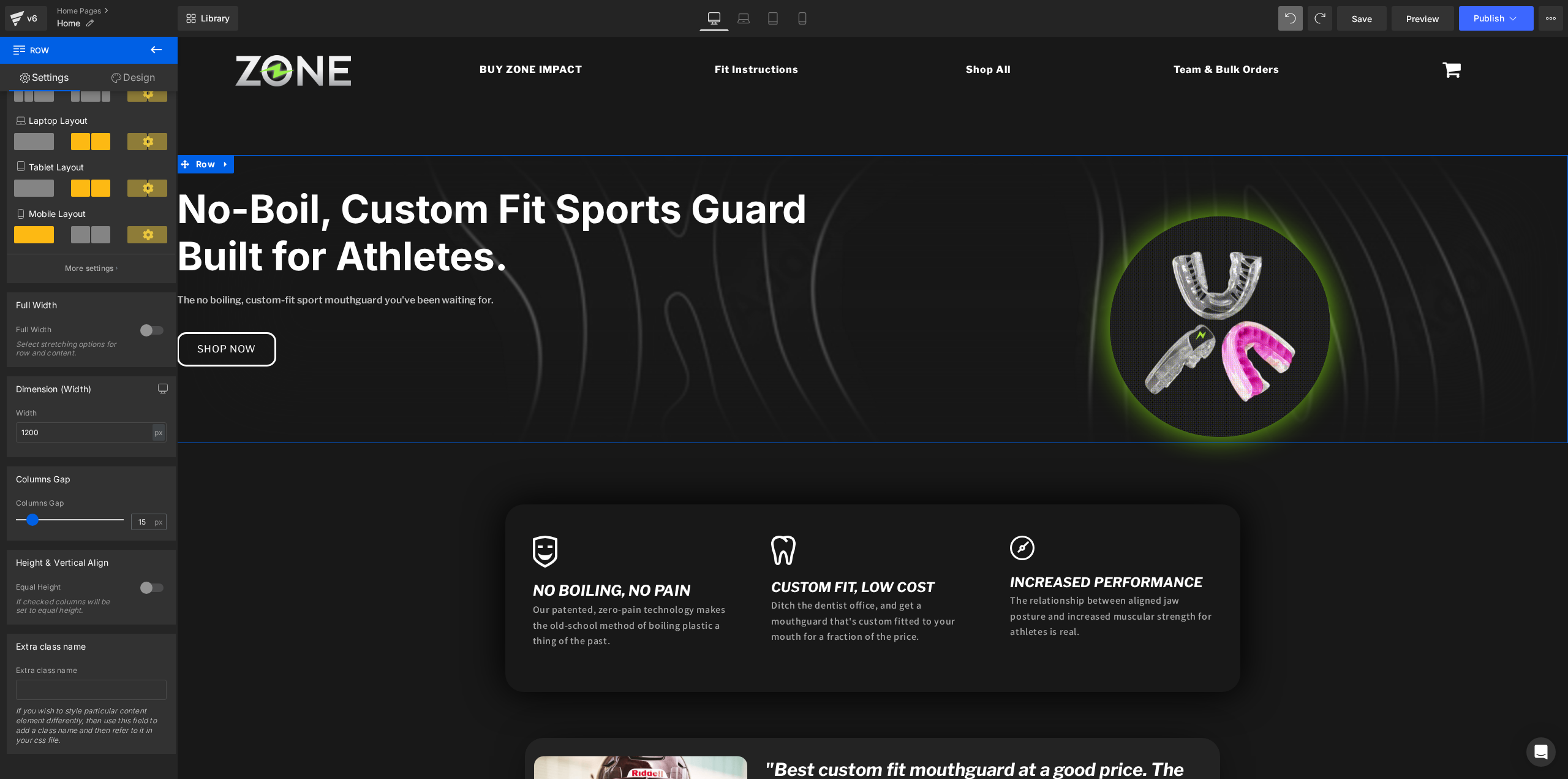
scroll to position [0, 0]
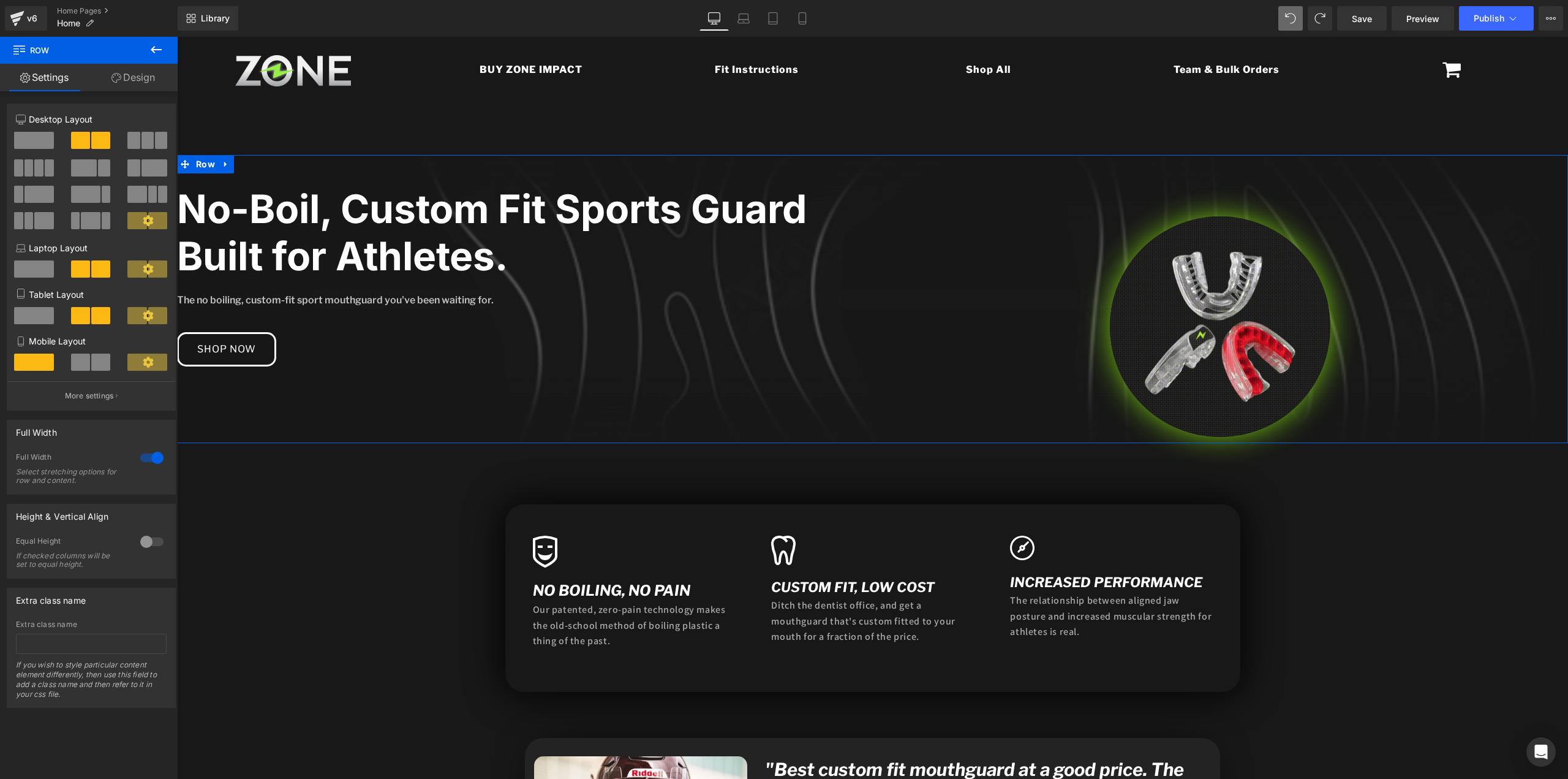
click at [145, 454] on div at bounding box center [152, 457] width 29 height 19
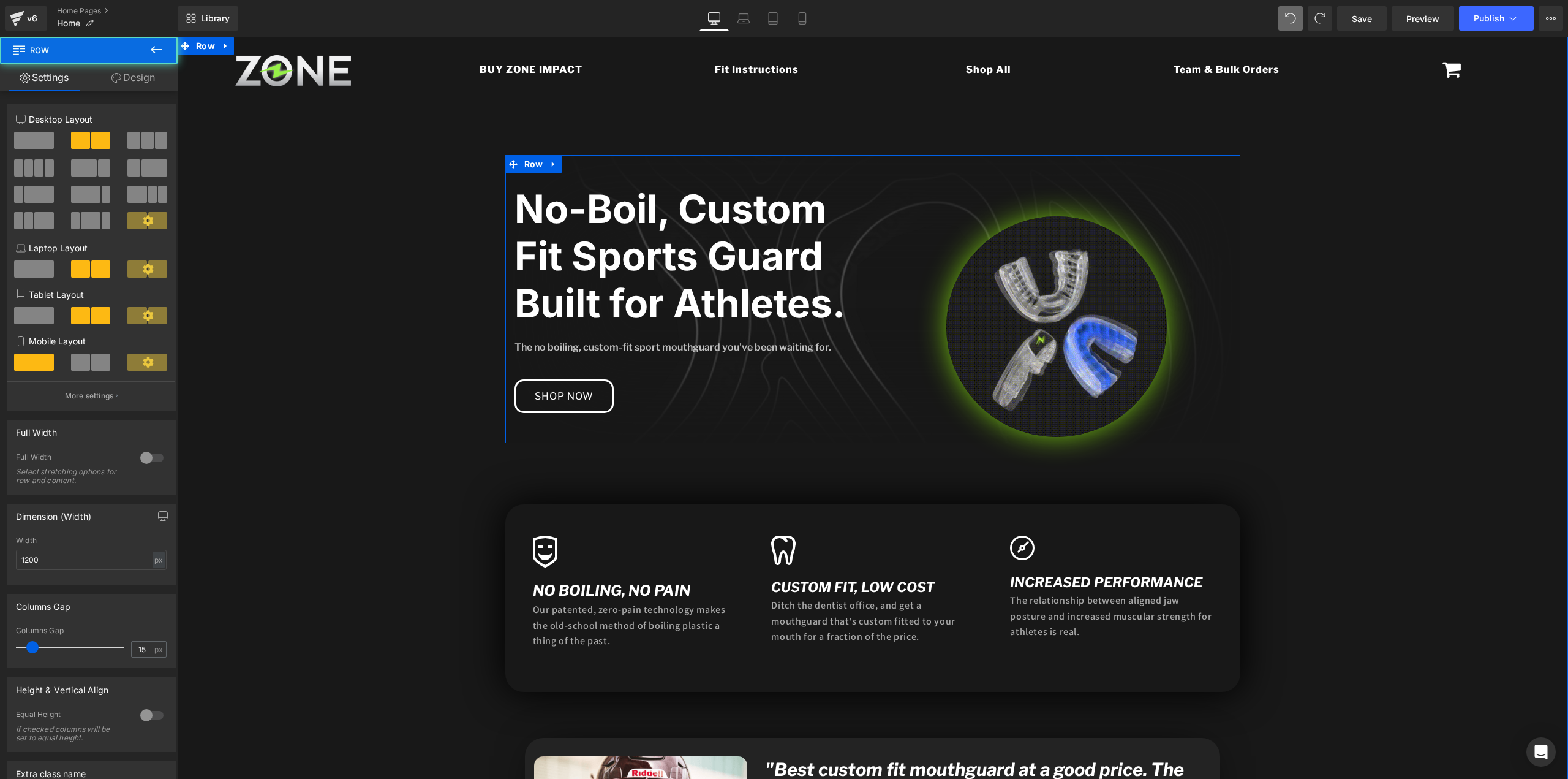
click at [763, 420] on div "No-Boil, Custom Fit Sports Guard Built for Athletes. Heading The no boiling, cu…" at bounding box center [872, 298] width 735 height 288
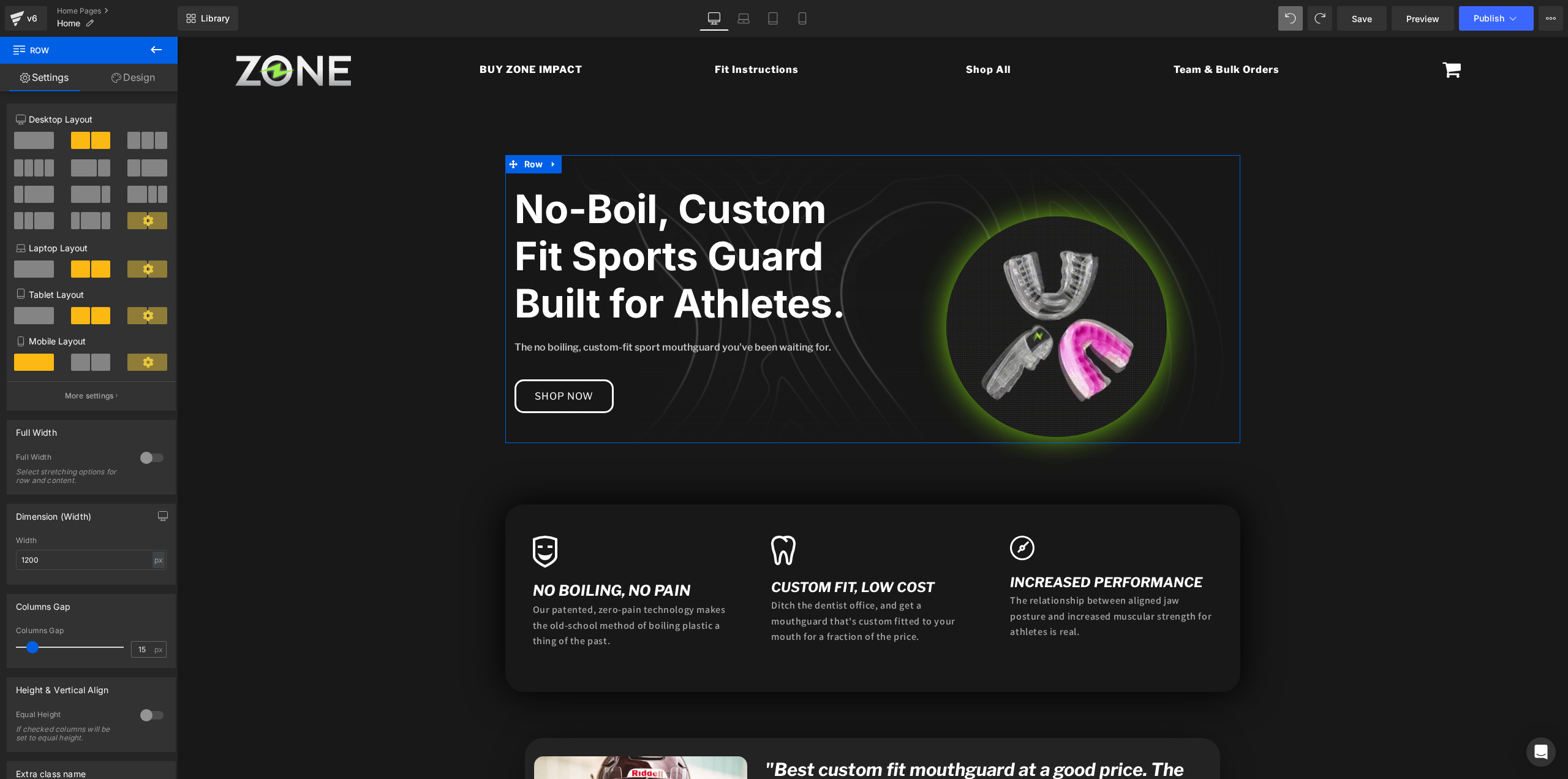
click at [134, 81] on link "Design" at bounding box center [133, 78] width 89 height 27
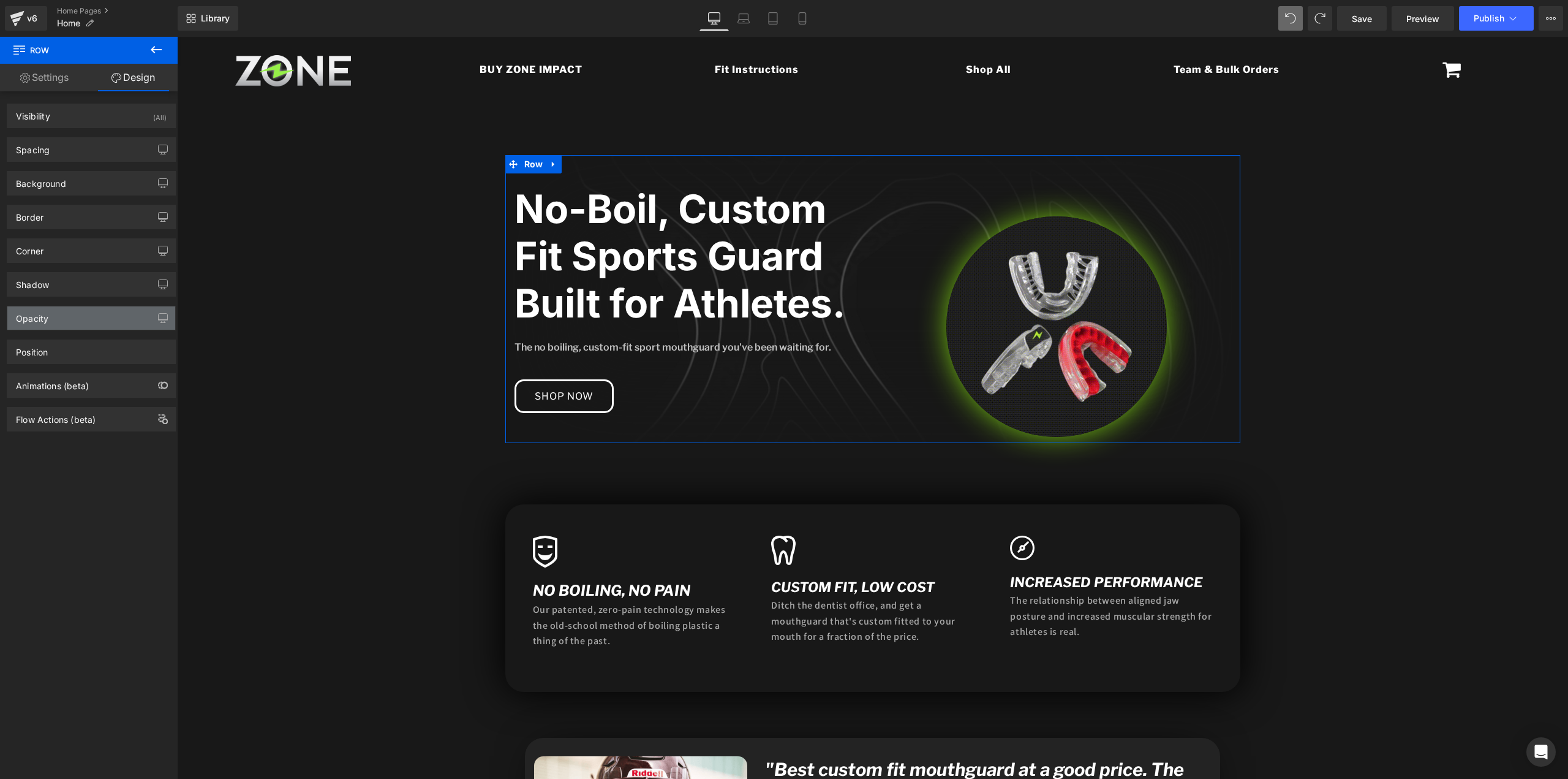
click at [46, 330] on div "Opacity" at bounding box center [91, 318] width 167 height 23
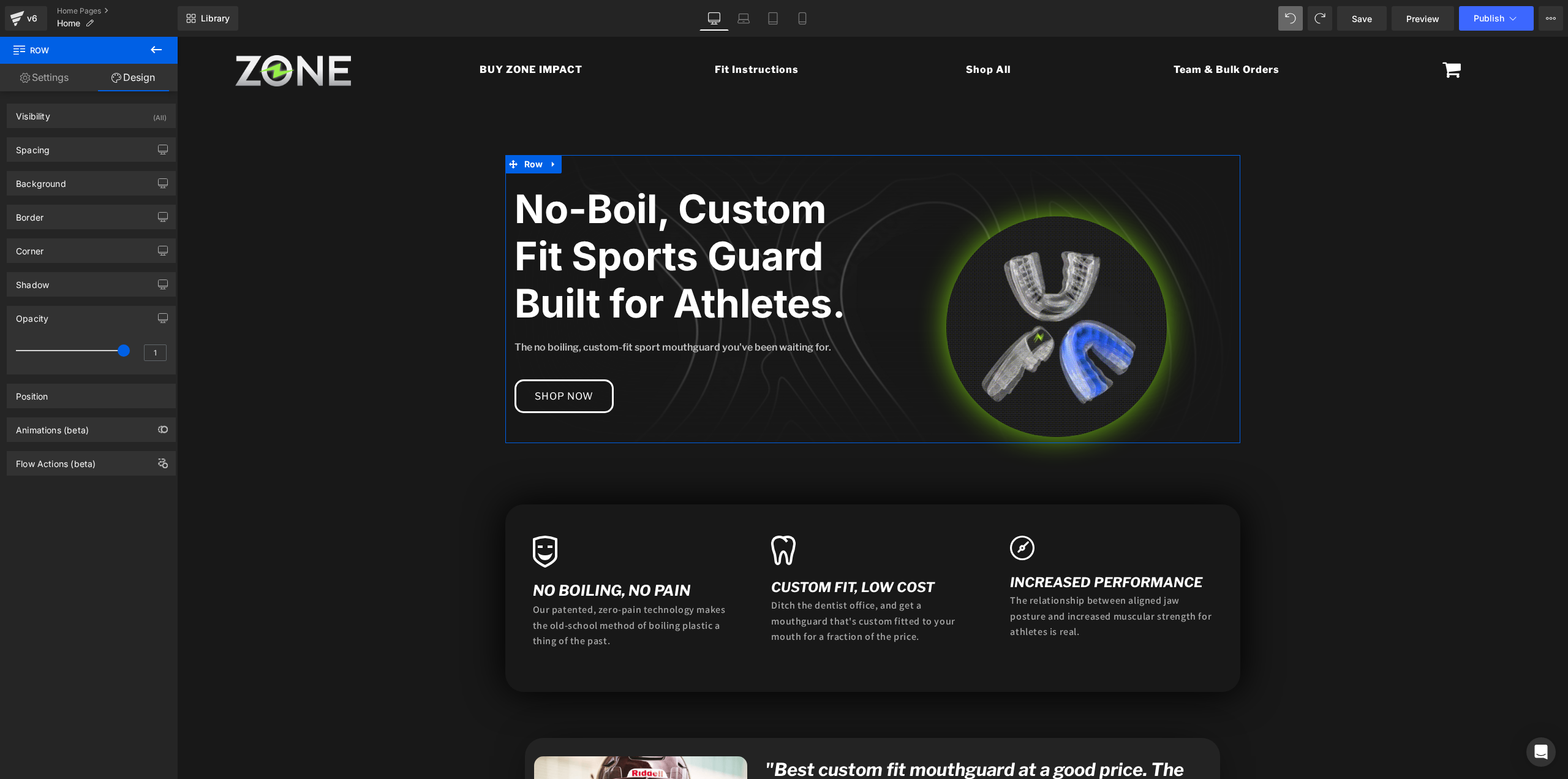
click at [46, 327] on div "Opacity" at bounding box center [91, 318] width 167 height 23
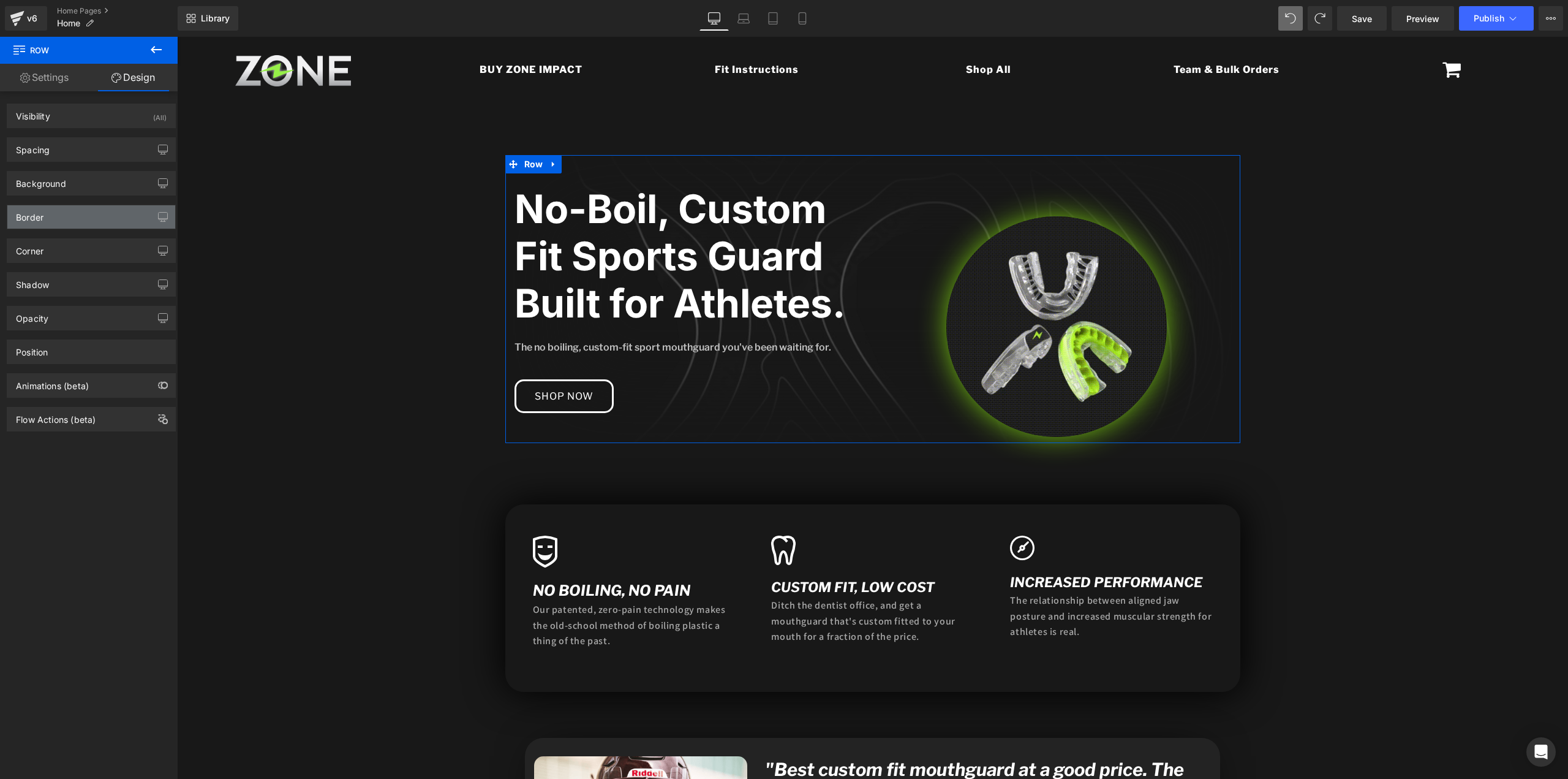
click at [45, 227] on div "Border" at bounding box center [91, 216] width 167 height 23
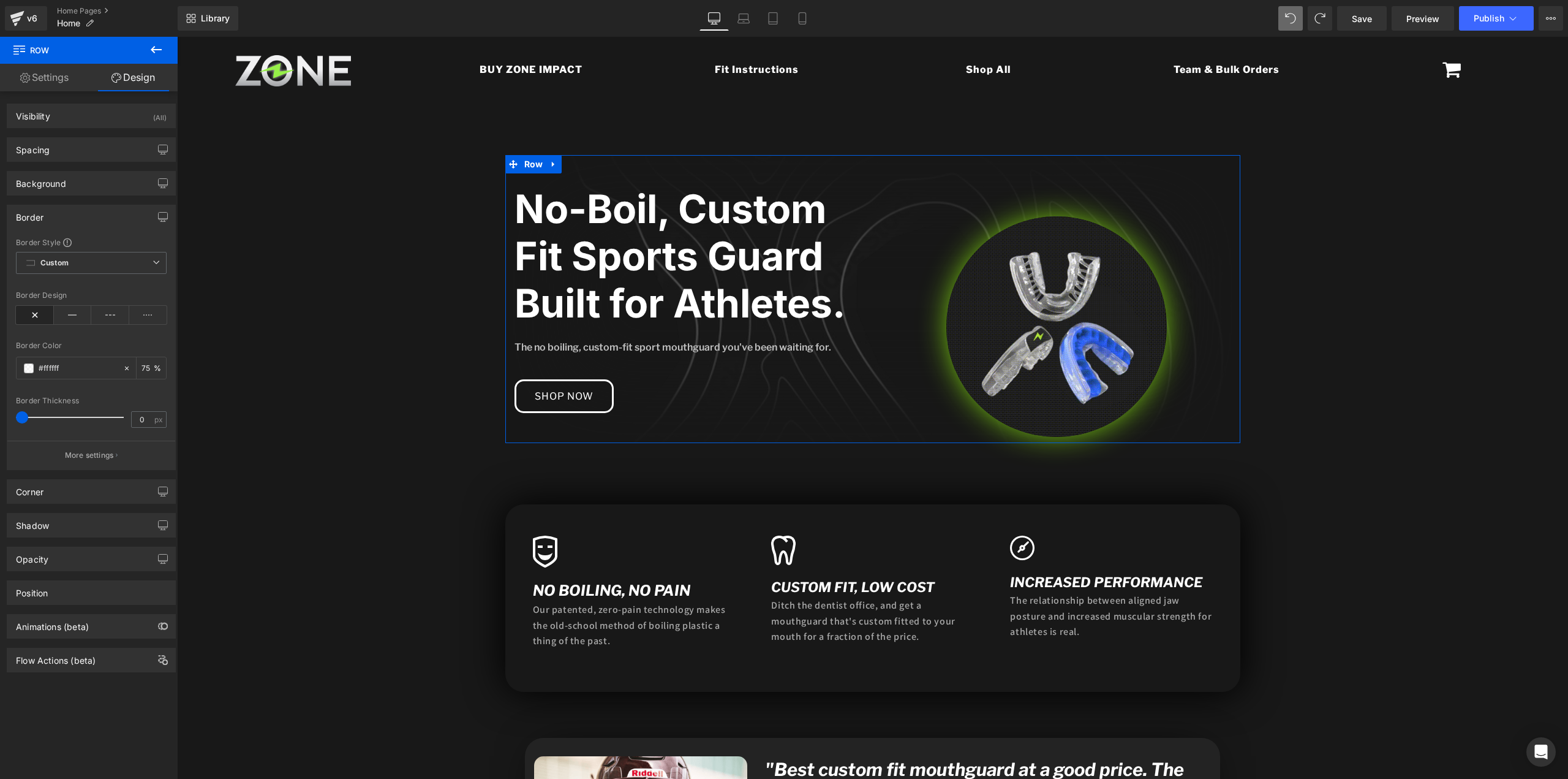
click at [45, 223] on div "Border" at bounding box center [91, 216] width 167 height 23
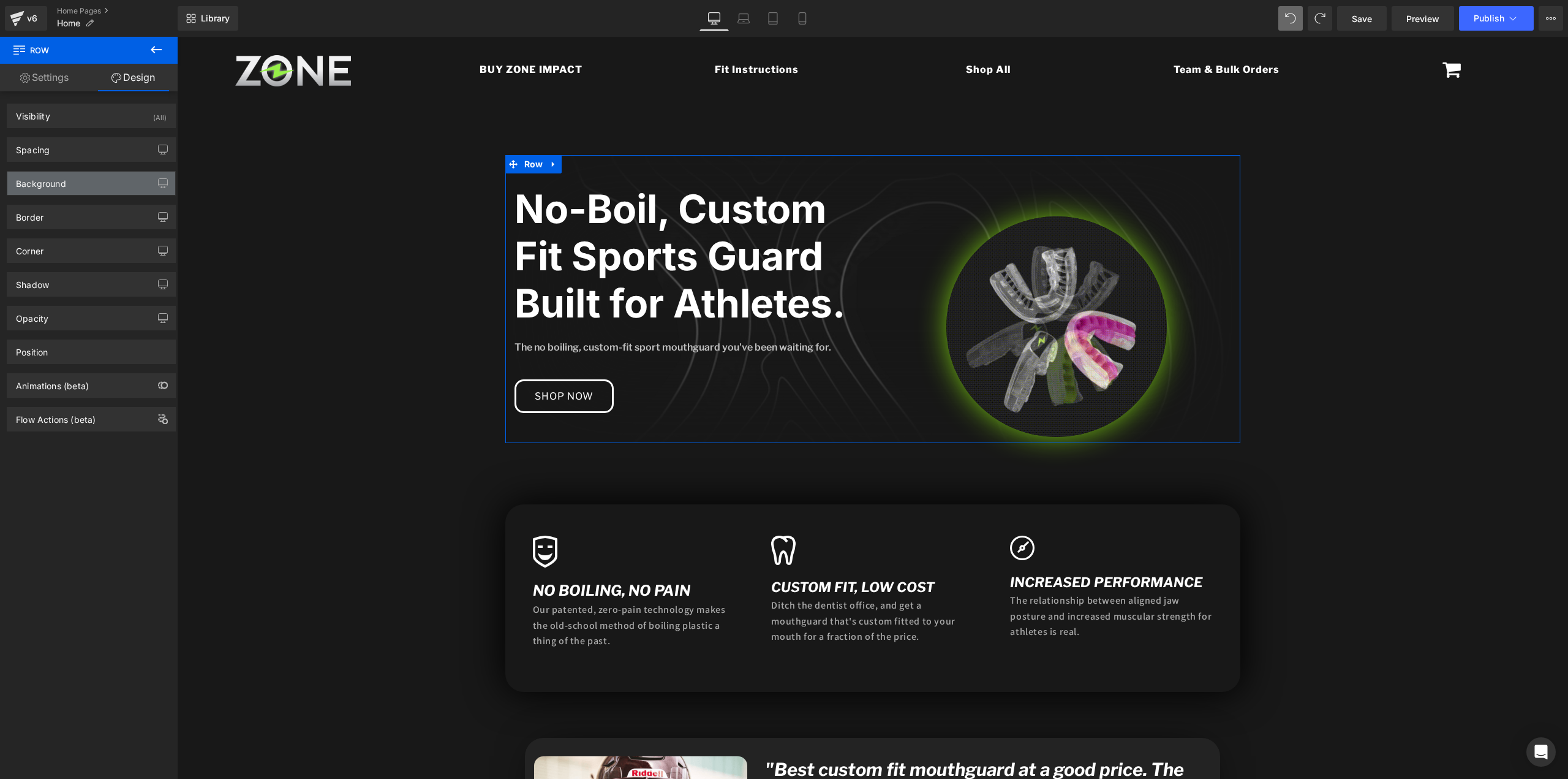
click at [48, 188] on div "Background" at bounding box center [91, 182] width 167 height 23
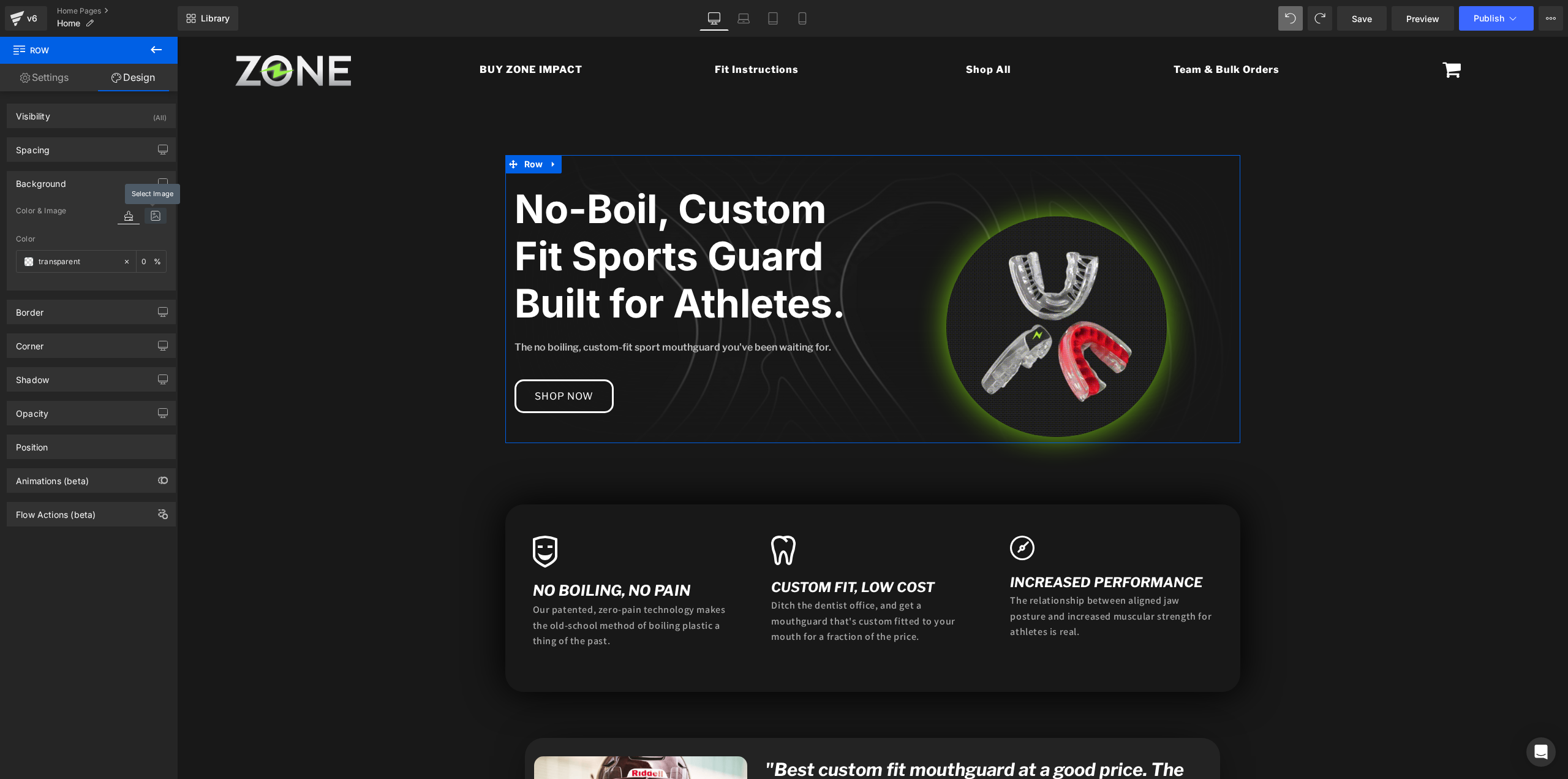
click at [155, 218] on icon at bounding box center [156, 215] width 22 height 16
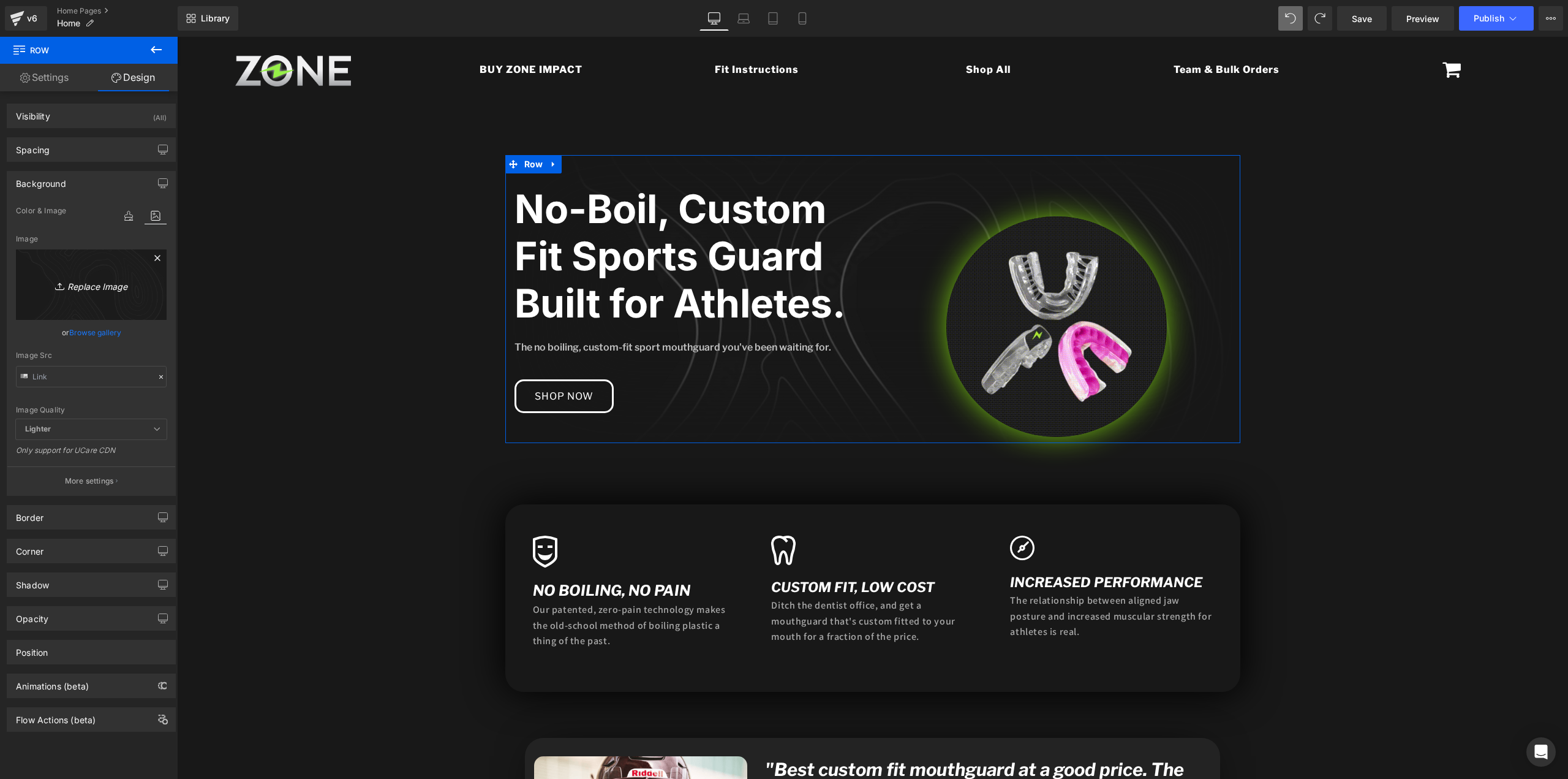
click at [58, 301] on link "Replace Image" at bounding box center [91, 285] width 151 height 70
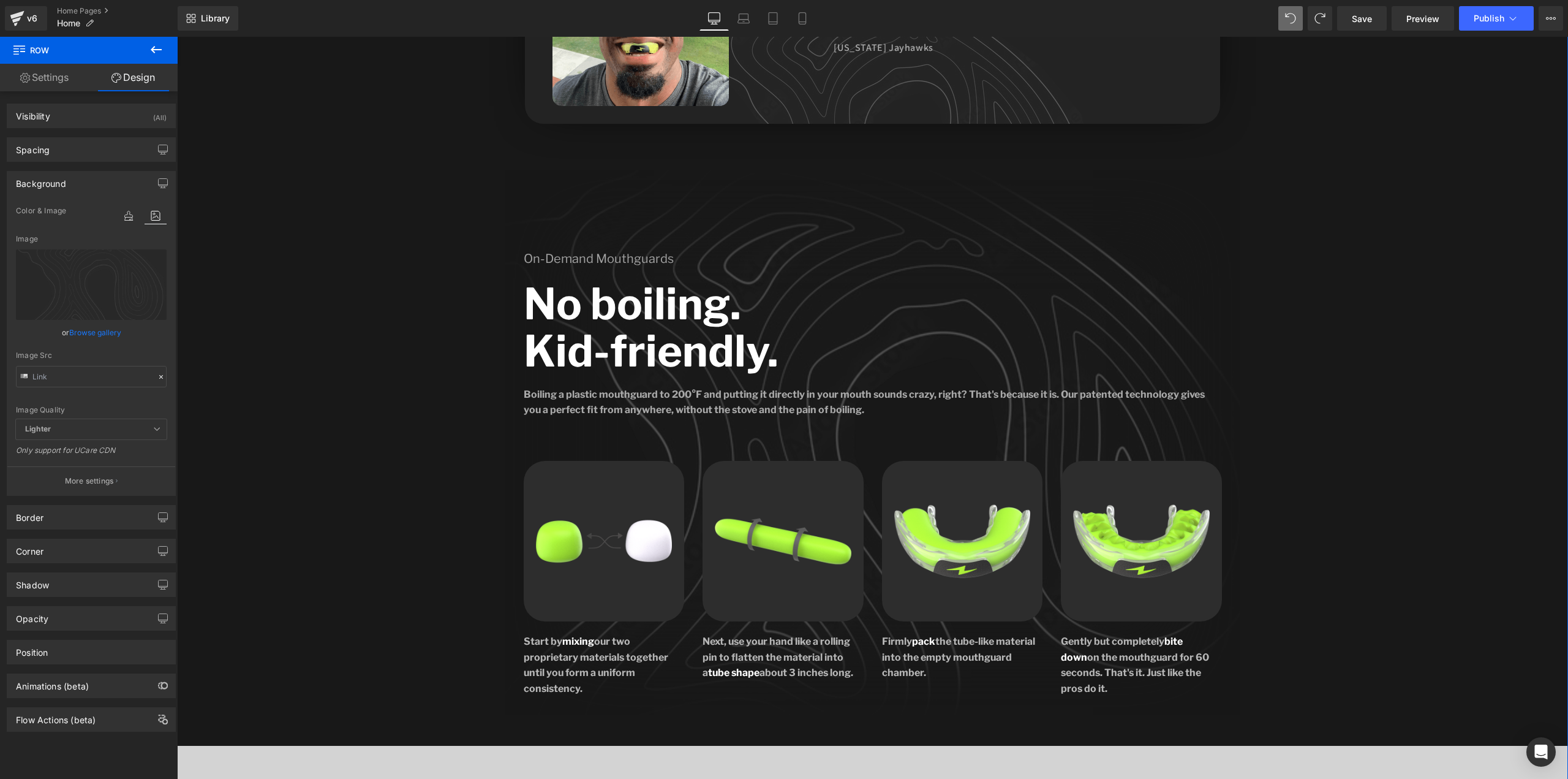
scroll to position [1716, 0]
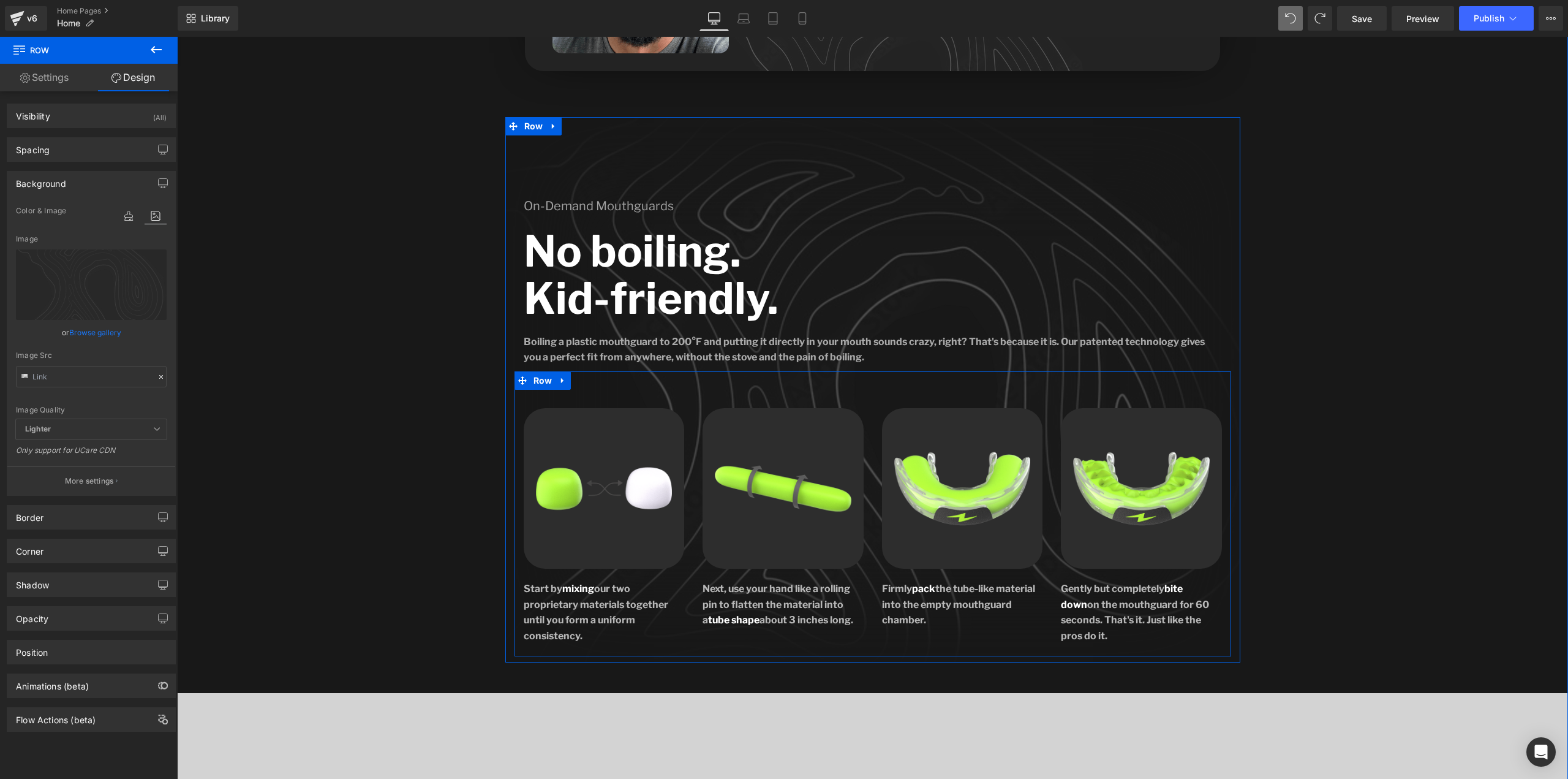
click at [806, 375] on div "Image Start by mixing our two proprietary materials together until you form a u…" at bounding box center [872, 514] width 716 height 285
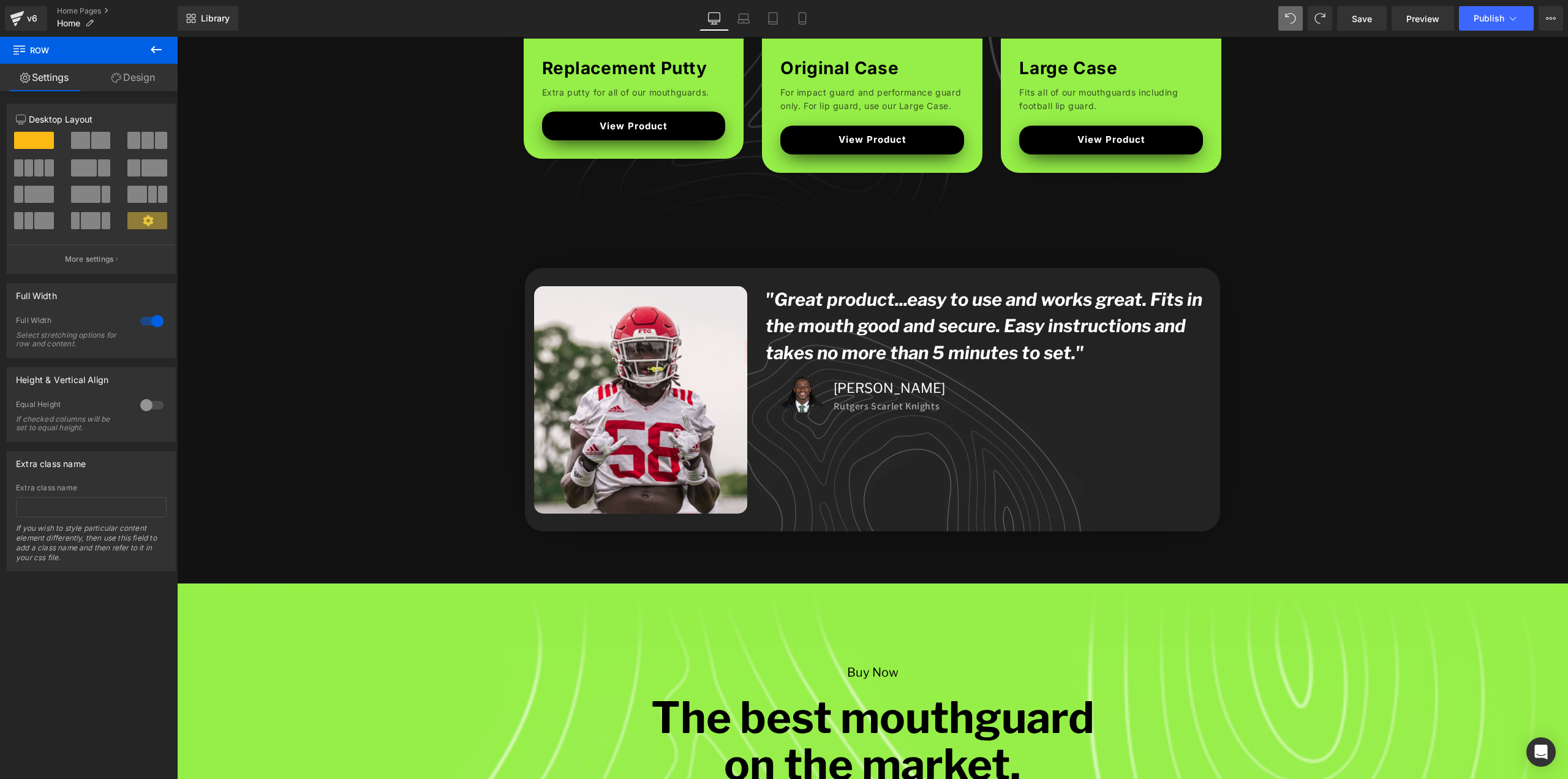
scroll to position [4720, 0]
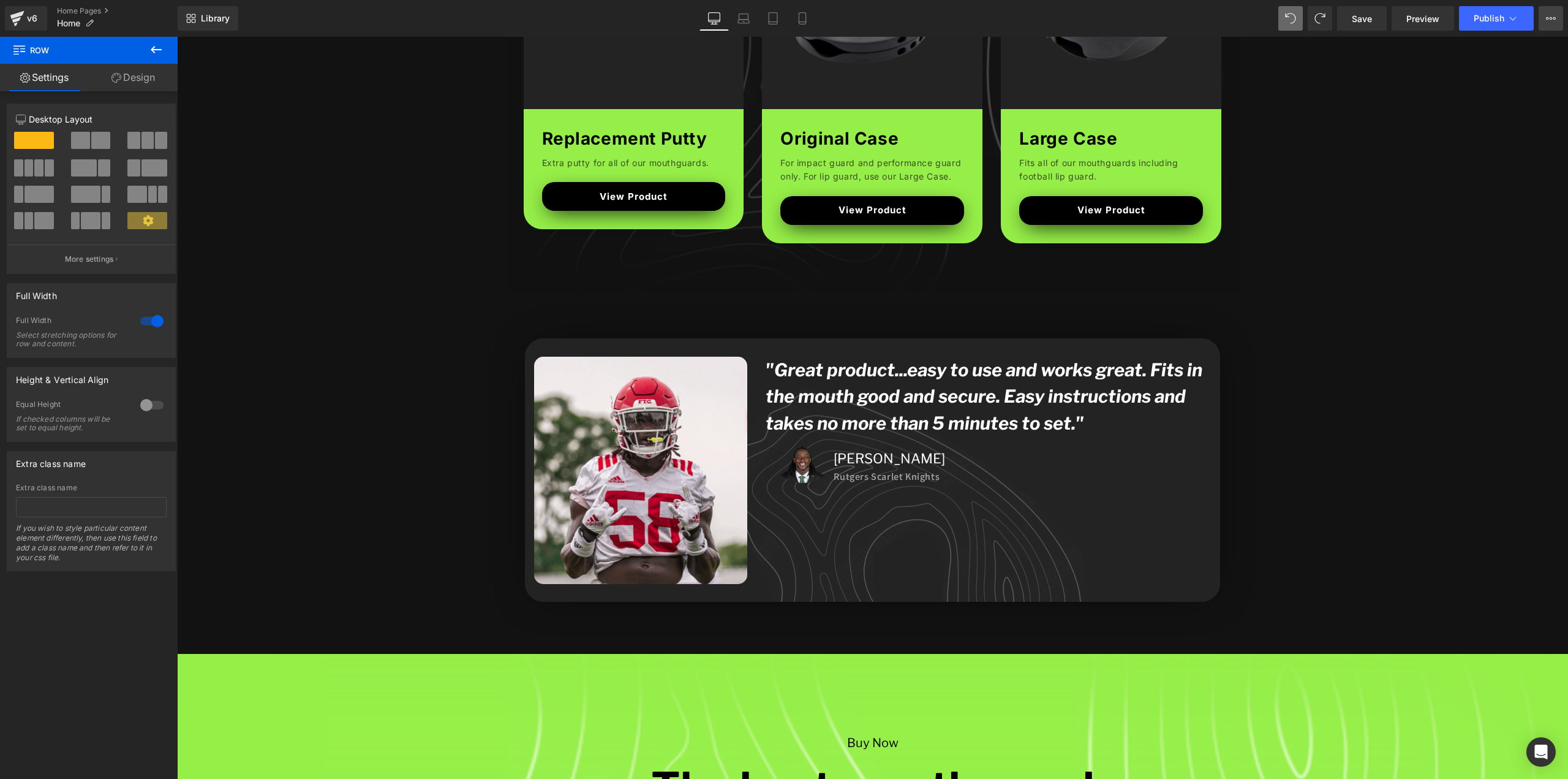
click at [1551, 13] on button "View Live Page View with current Template Save Template to Library Schedule Pub…" at bounding box center [1551, 18] width 25 height 25
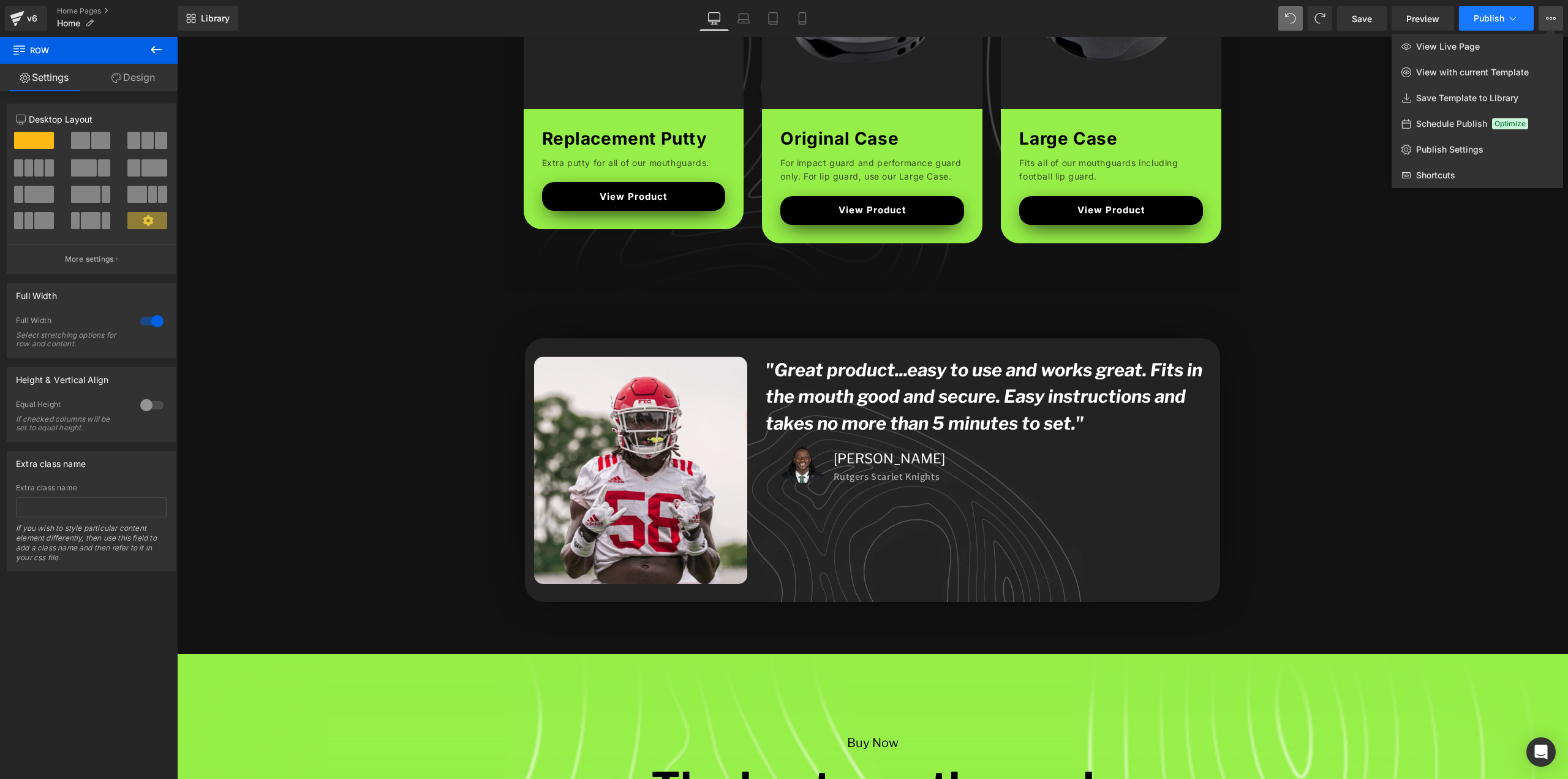
click at [1518, 19] on icon at bounding box center [1512, 17] width 12 height 12
click at [1283, 16] on button at bounding box center [1290, 18] width 25 height 25
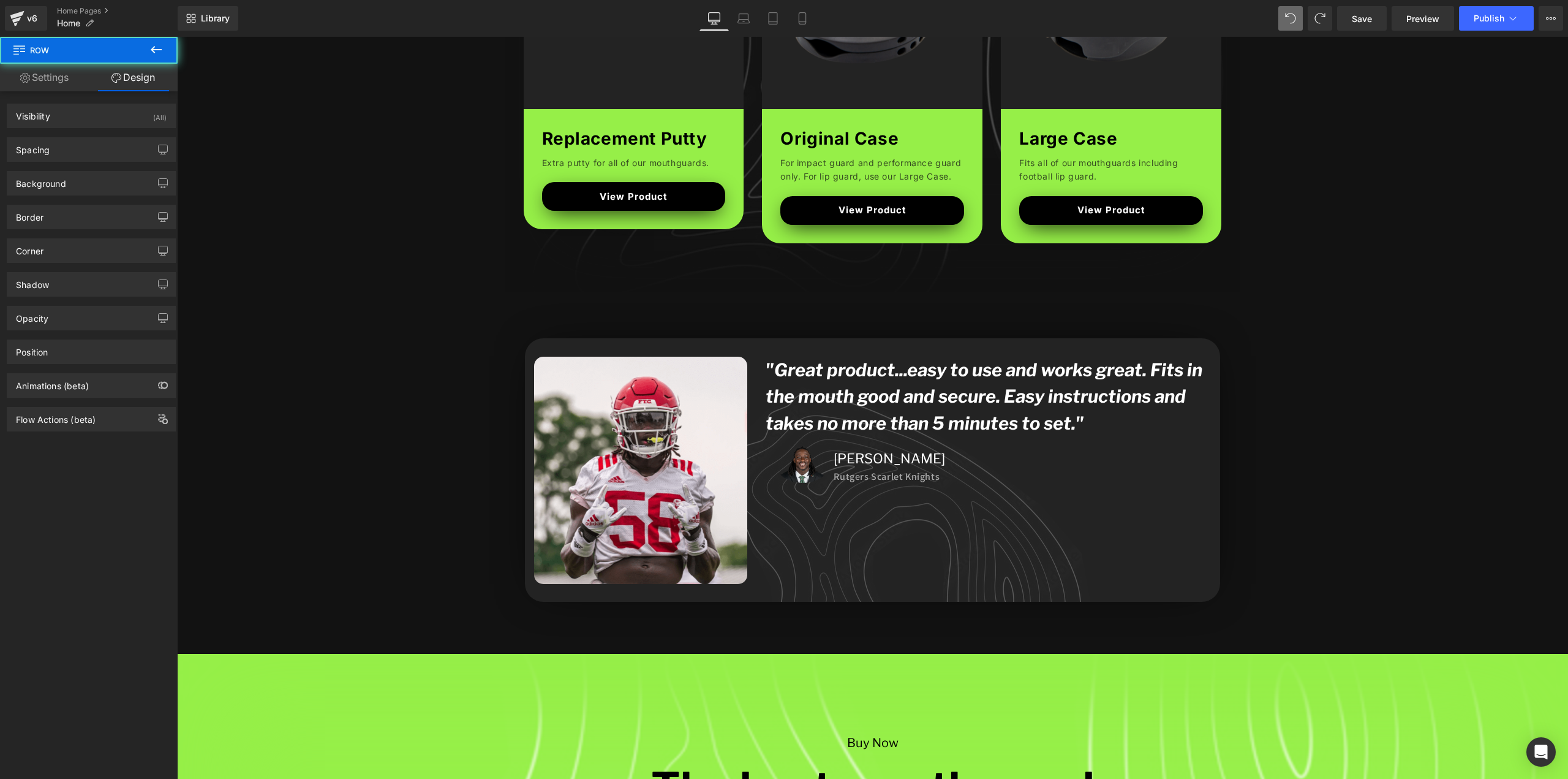
click at [1283, 16] on button at bounding box center [1290, 18] width 25 height 25
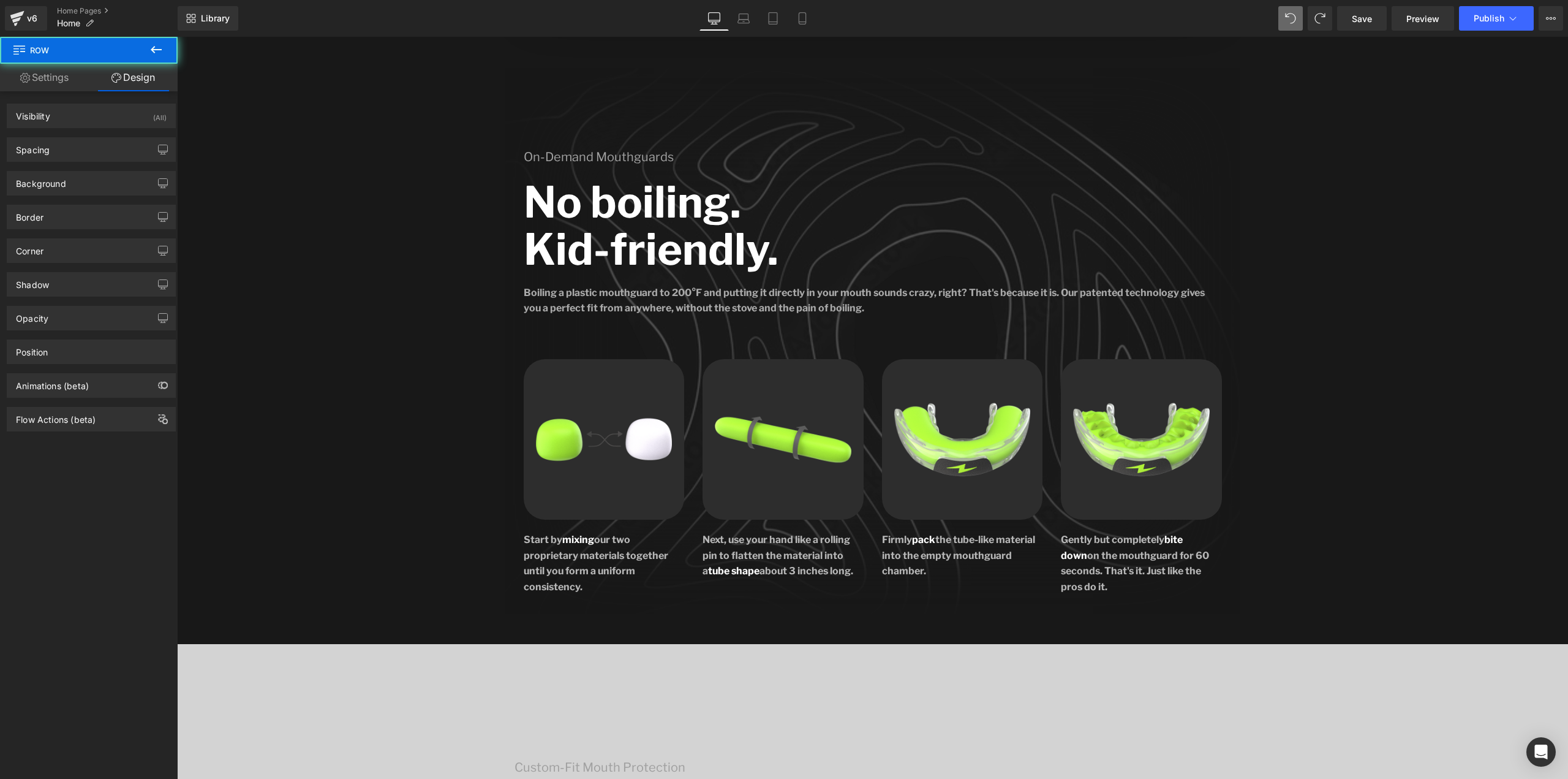
scroll to position [0, 0]
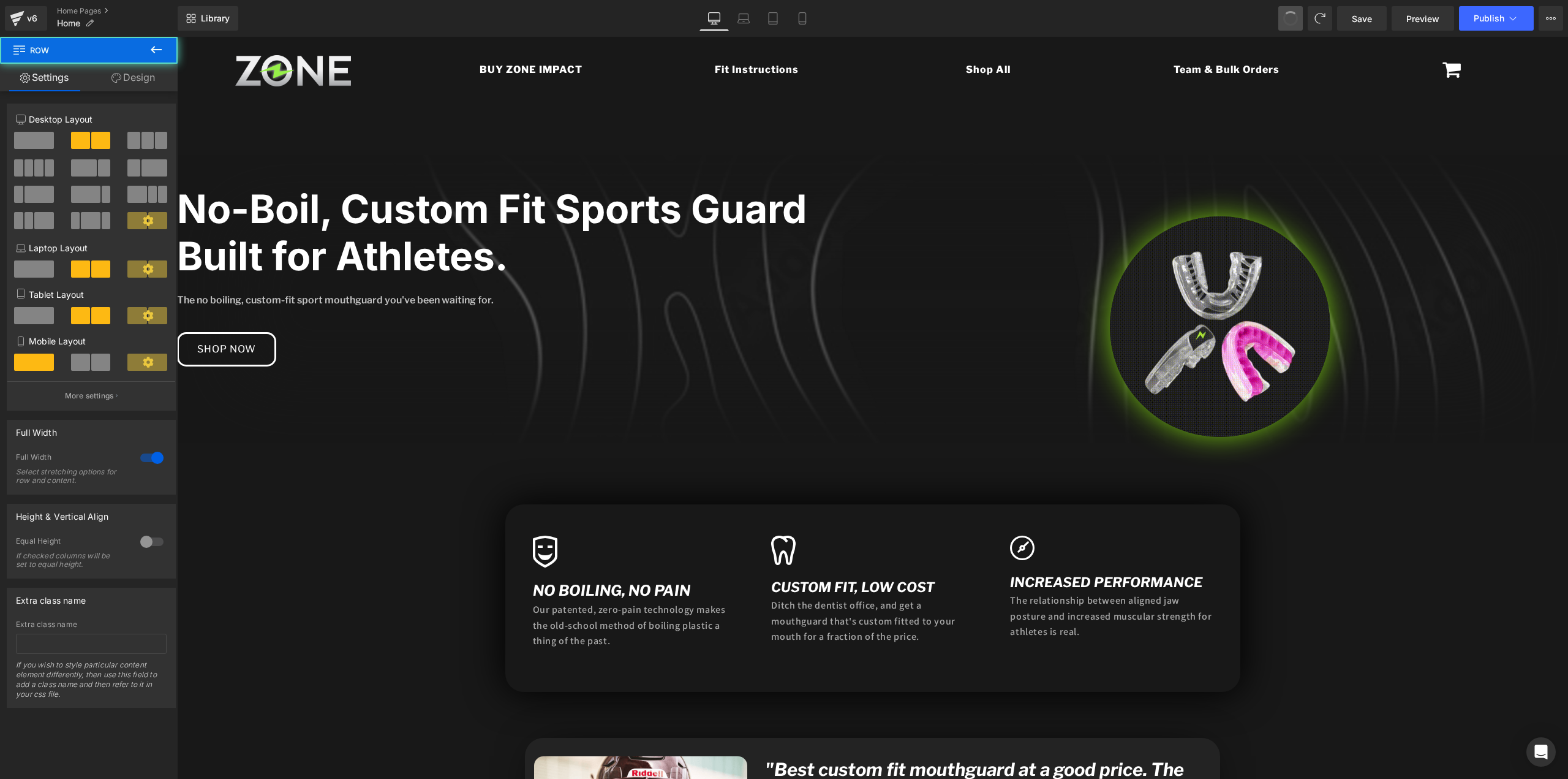
click at [1283, 16] on button at bounding box center [1290, 18] width 25 height 25
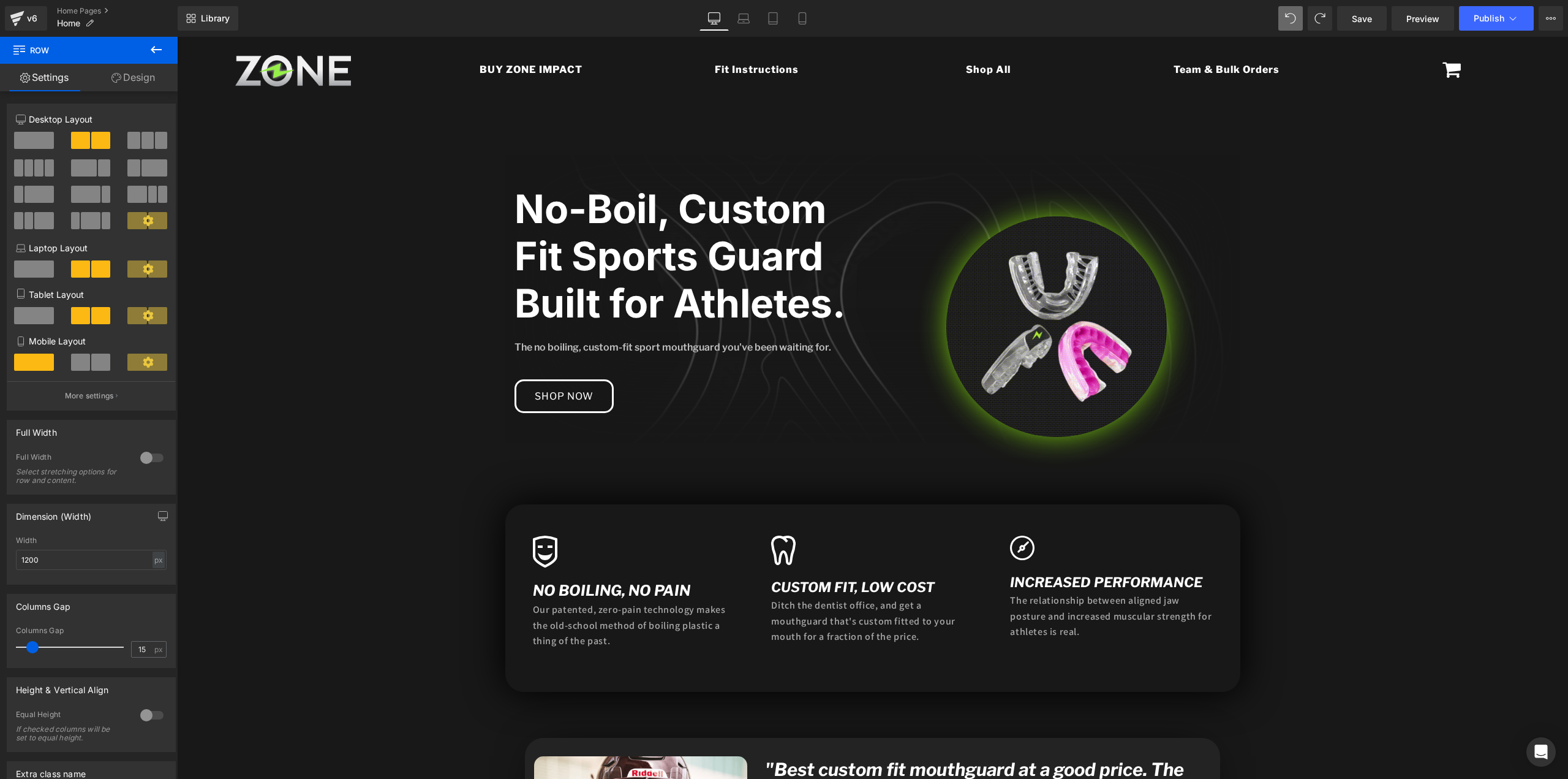
click at [1283, 16] on button at bounding box center [1290, 18] width 25 height 25
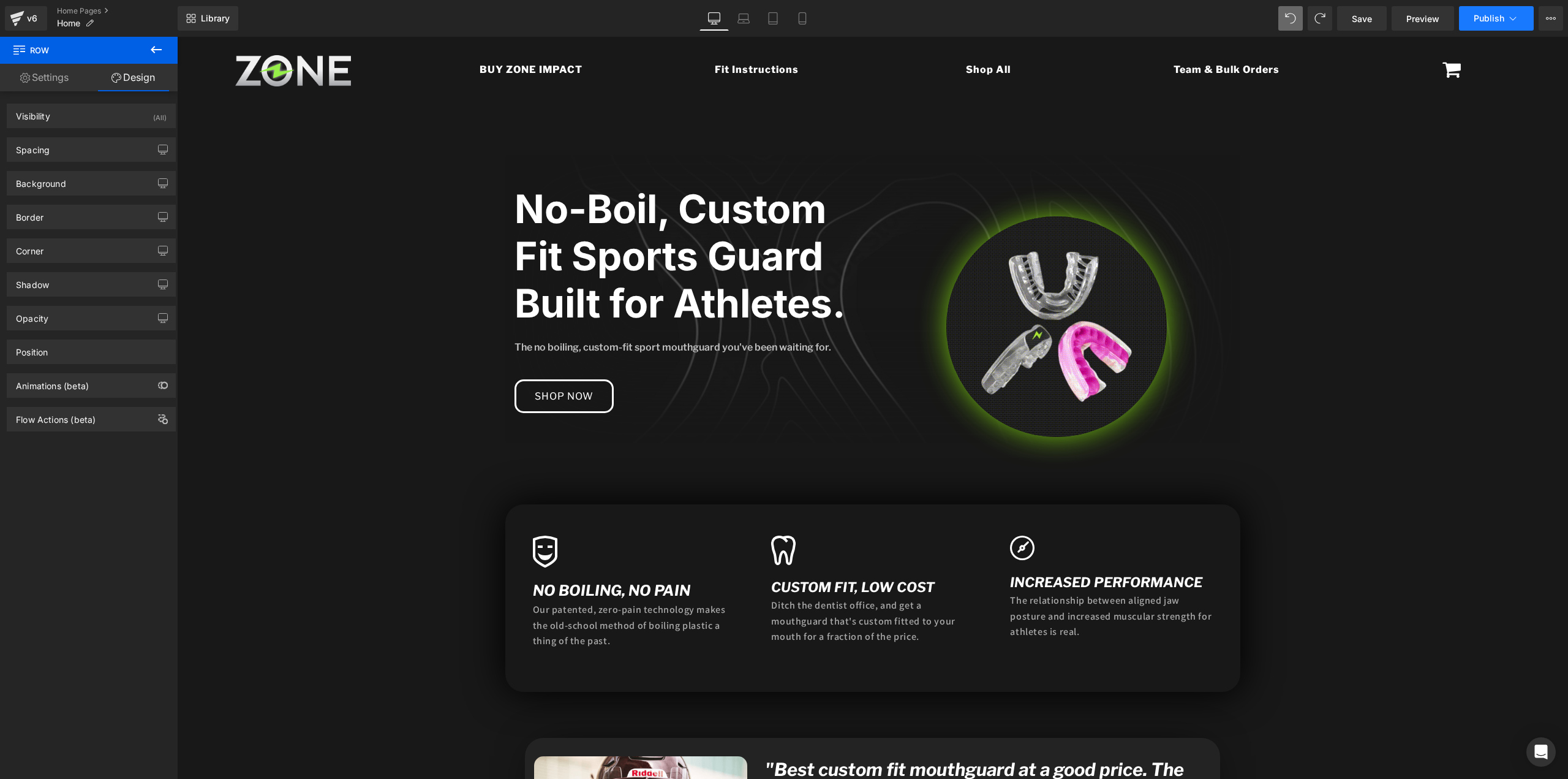
click at [1527, 19] on button "Publish" at bounding box center [1497, 18] width 75 height 25
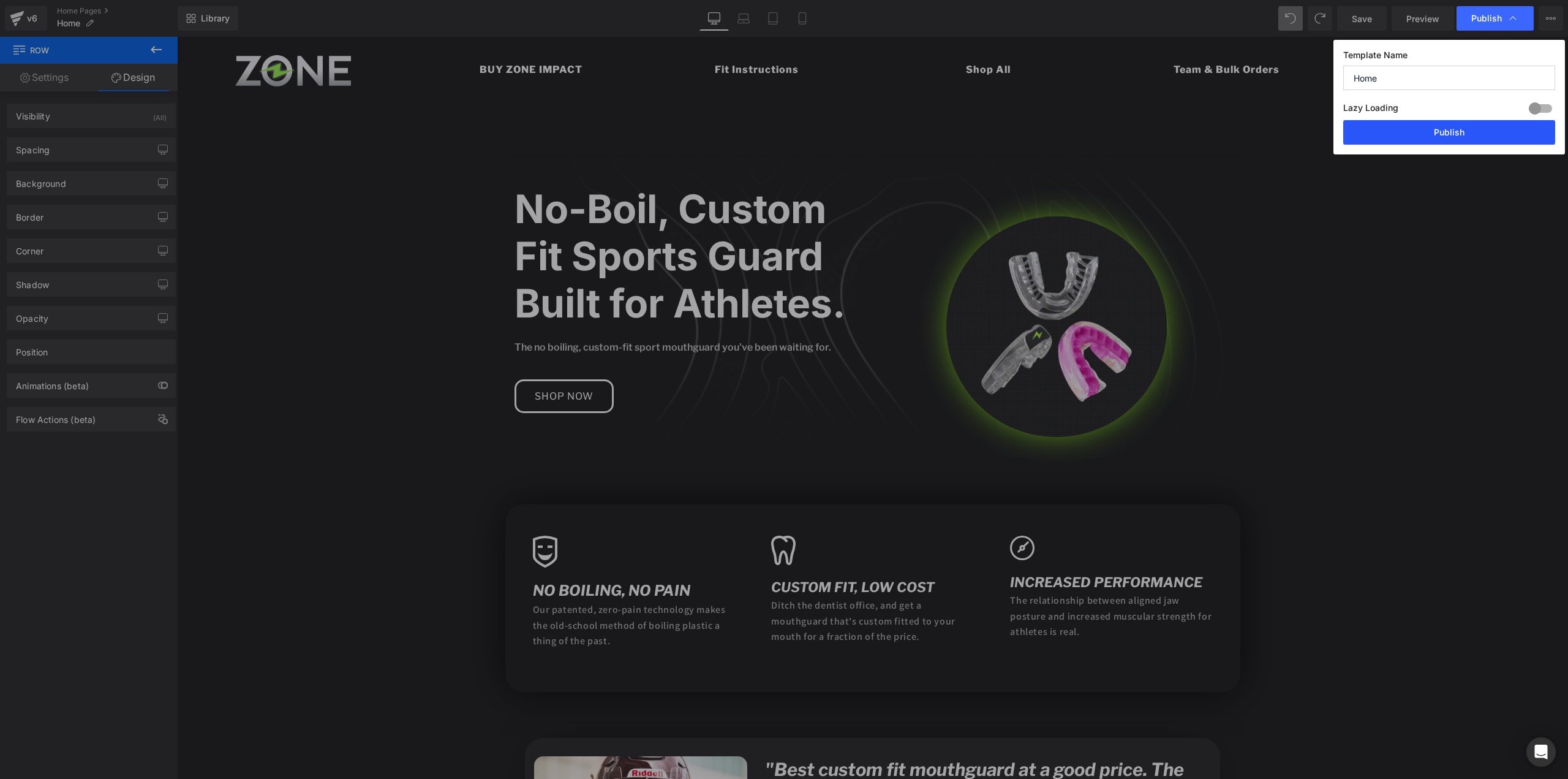
drag, startPoint x: 1450, startPoint y: 124, endPoint x: 669, endPoint y: 158, distance: 781.7
click at [1450, 124] on button "Publish" at bounding box center [1449, 132] width 212 height 25
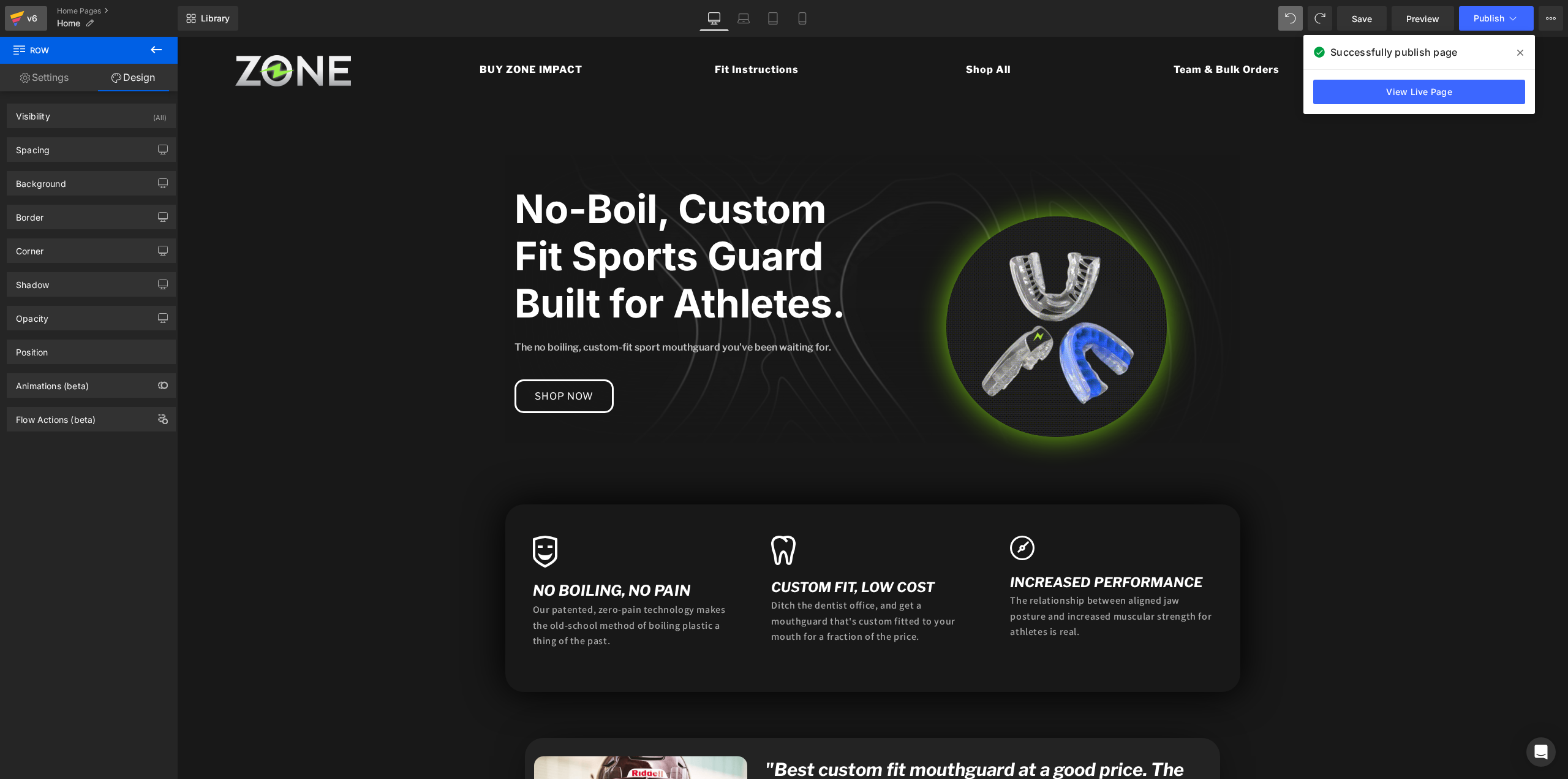
click at [14, 14] on icon at bounding box center [17, 17] width 15 height 30
